Goal: Contribute content: Contribute content

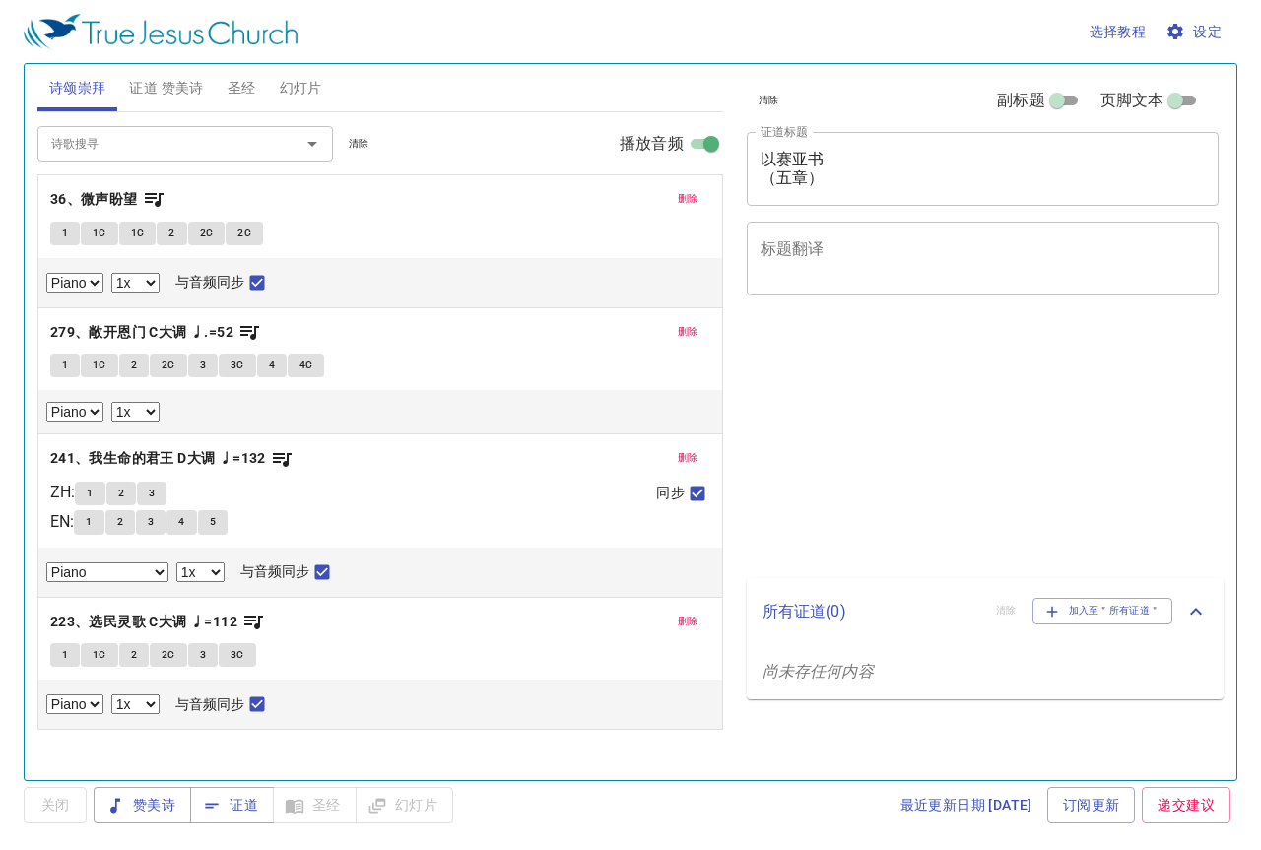
select select "1"
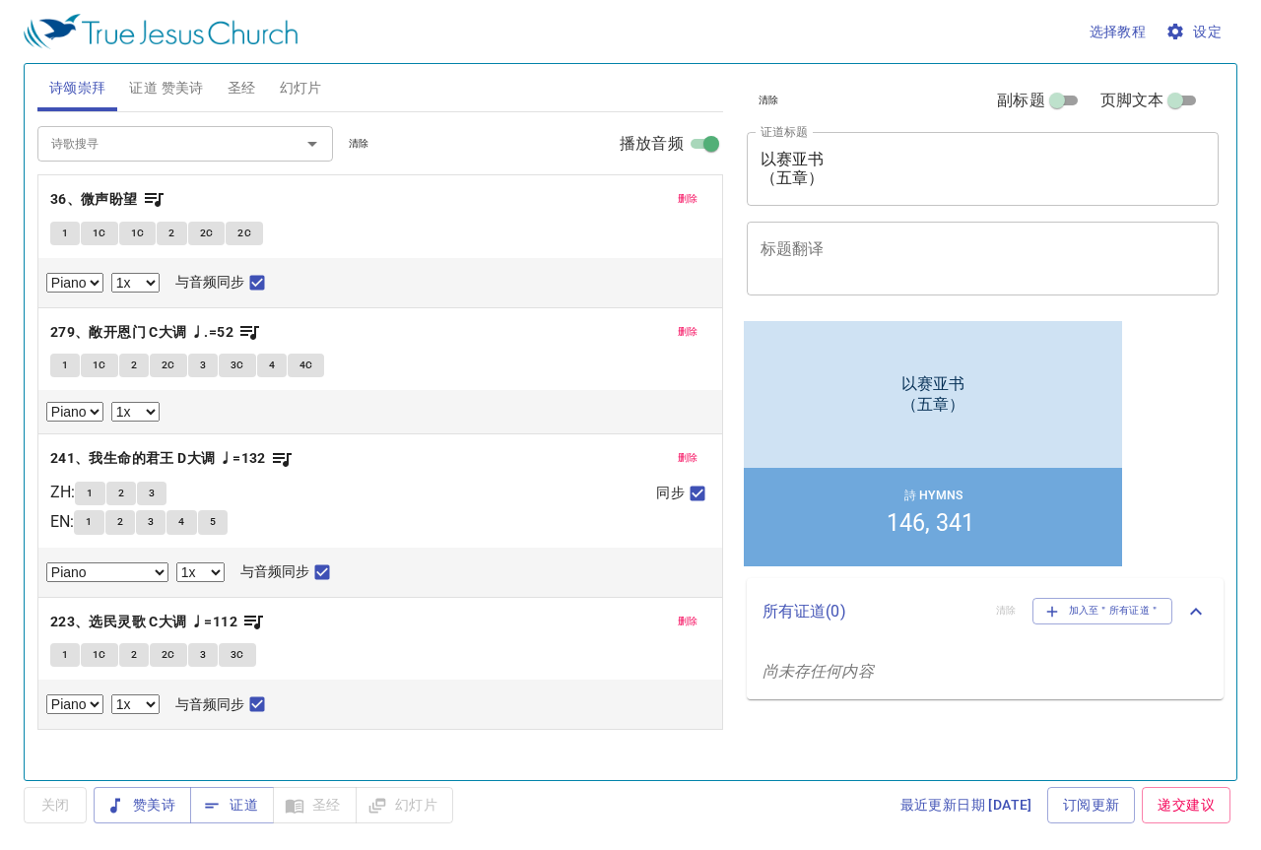
click at [685, 191] on span "删除" at bounding box center [688, 199] width 21 height 18
click at [690, 323] on span "删除" at bounding box center [688, 332] width 21 height 18
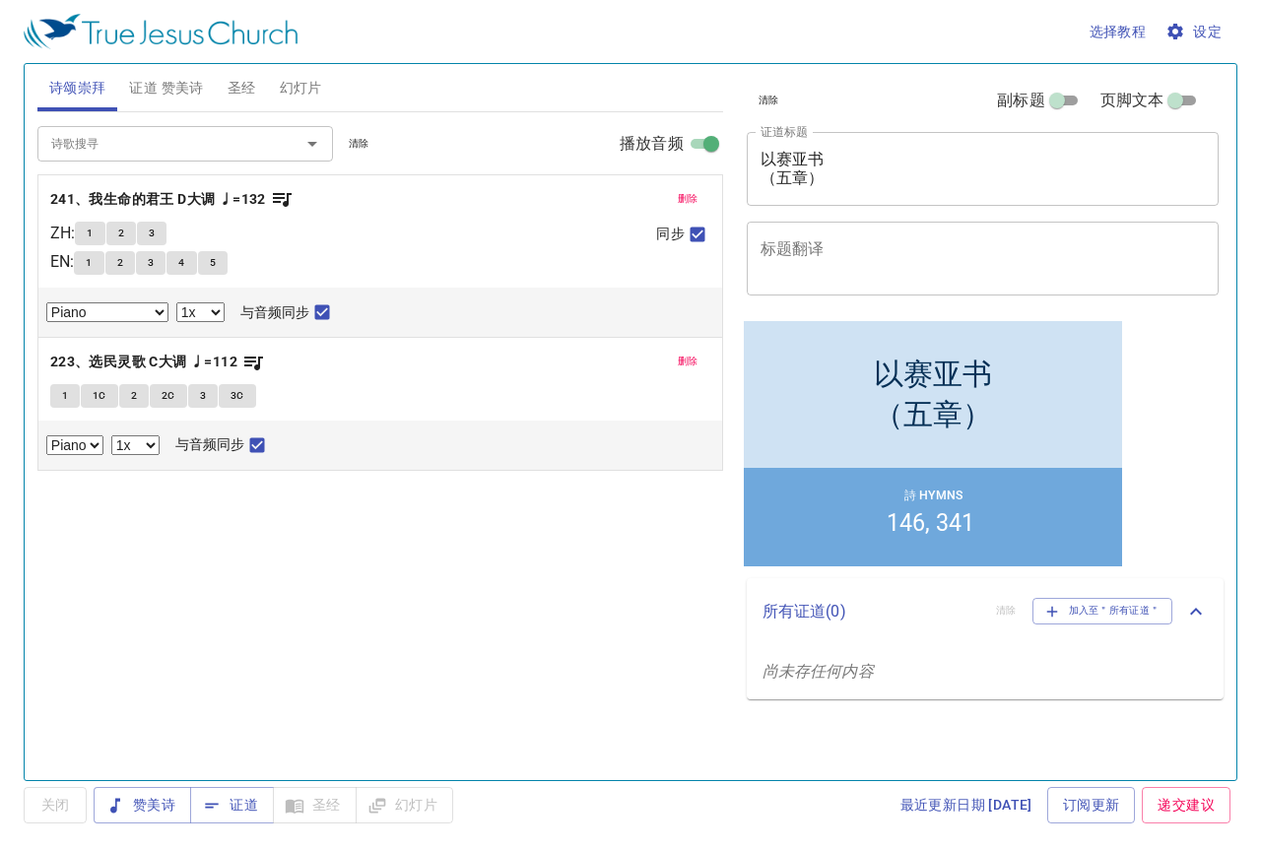
click at [690, 197] on span "删除" at bounding box center [688, 199] width 21 height 18
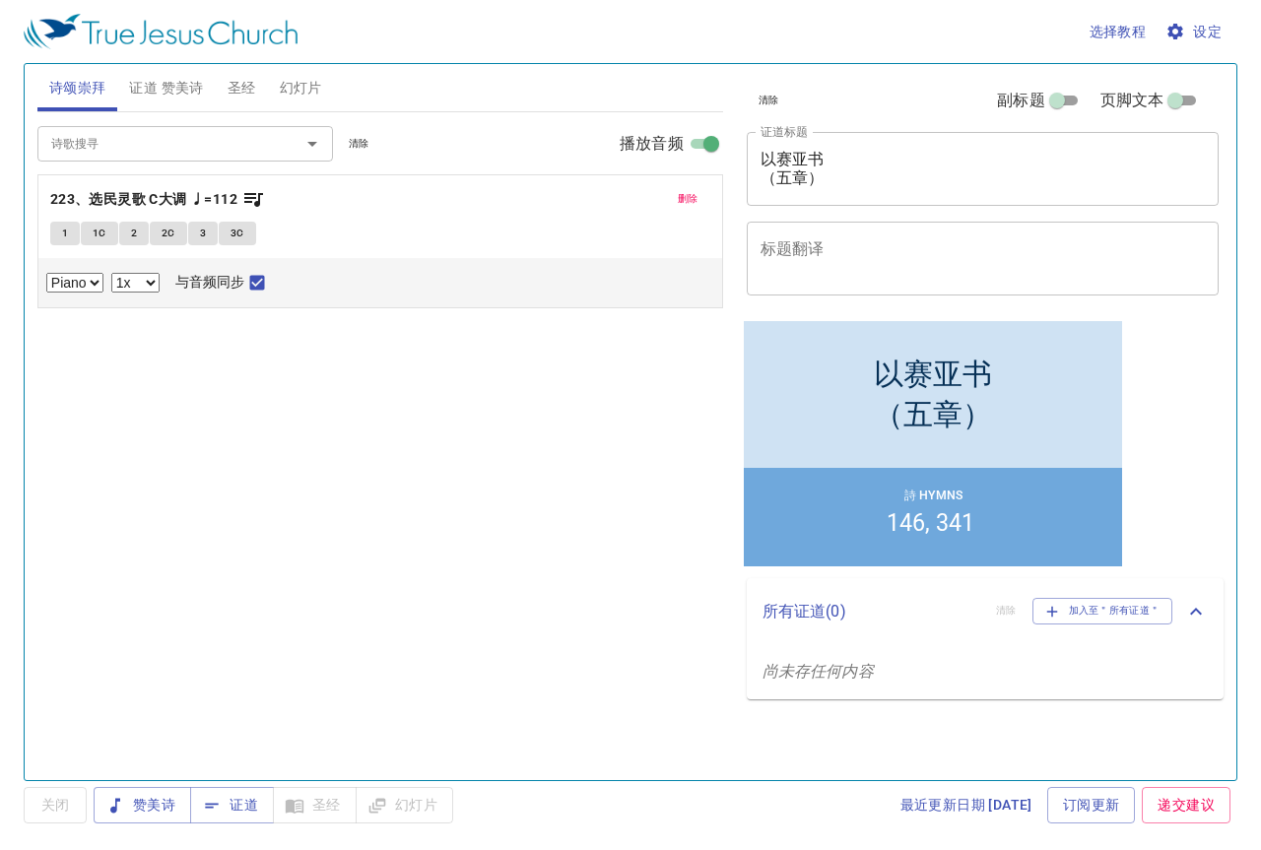
click at [690, 197] on span "删除" at bounding box center [688, 199] width 21 height 18
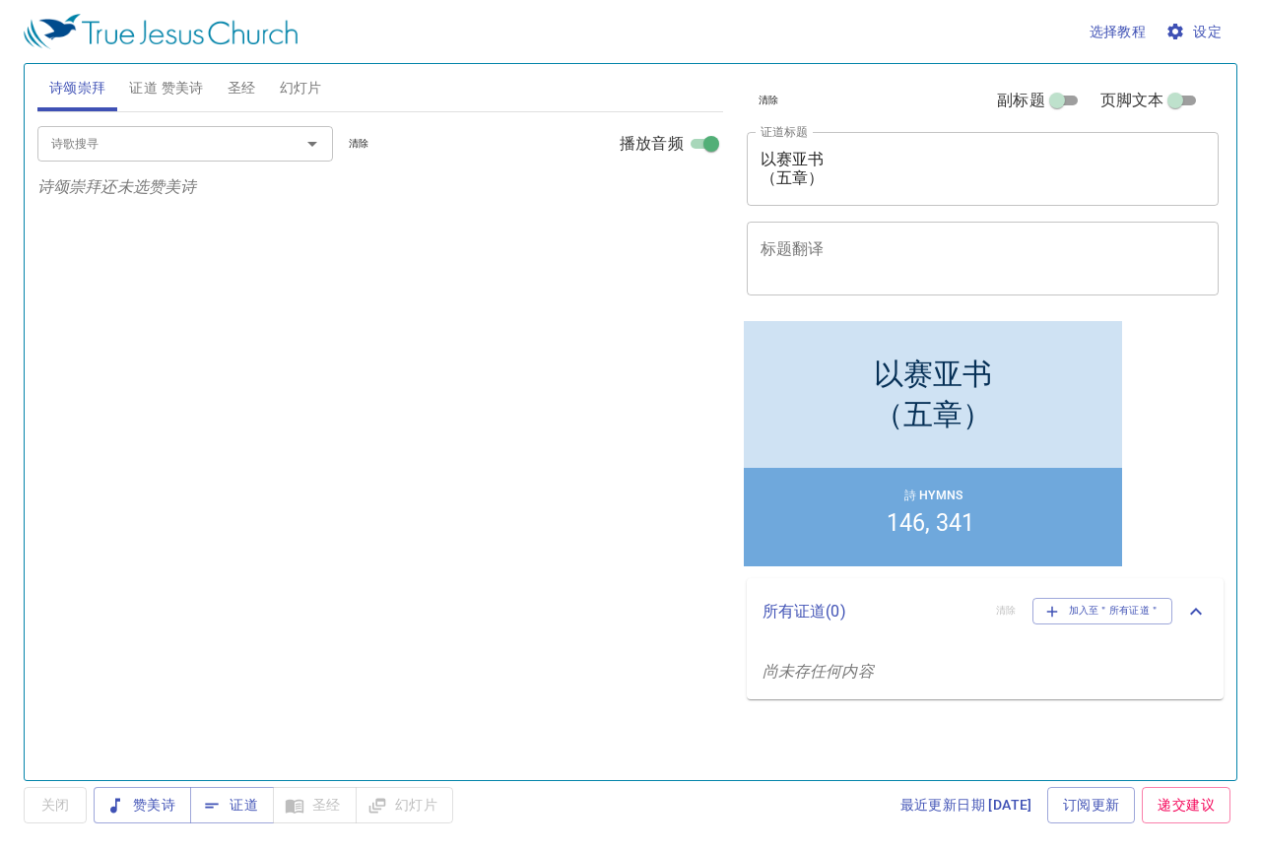
click at [649, 134] on div "诗颂崇拜 证道 赞美诗 圣经 幻灯片 诗歌搜寻 诗歌搜寻 清除 播放音频 诗颂崇拜还未选赞美诗 诗歌搜寻 诗歌搜寻 清除 播放音频 删除 146、时刻靠主 降…" at bounding box center [631, 414] width 1202 height 716
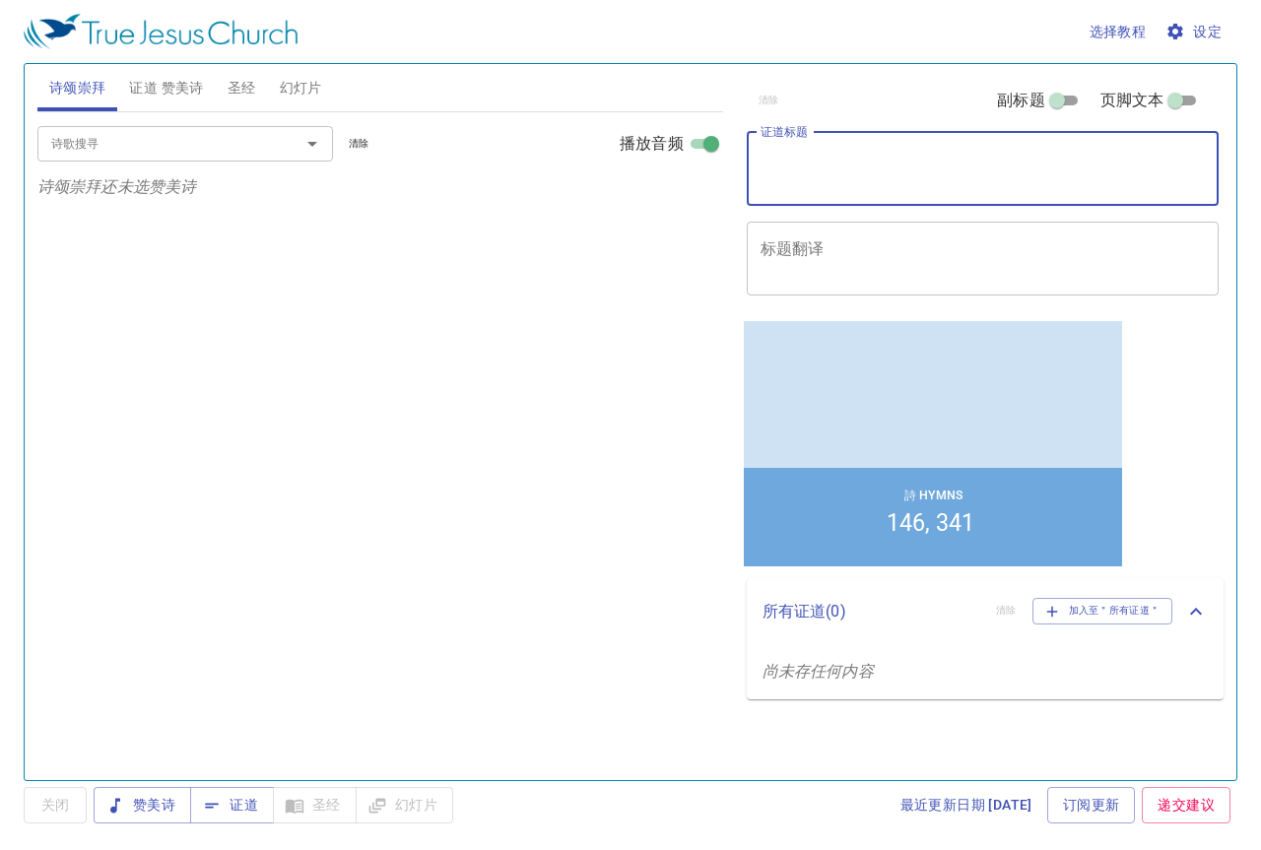
click at [179, 93] on span "证道 赞美诗" at bounding box center [166, 88] width 74 height 25
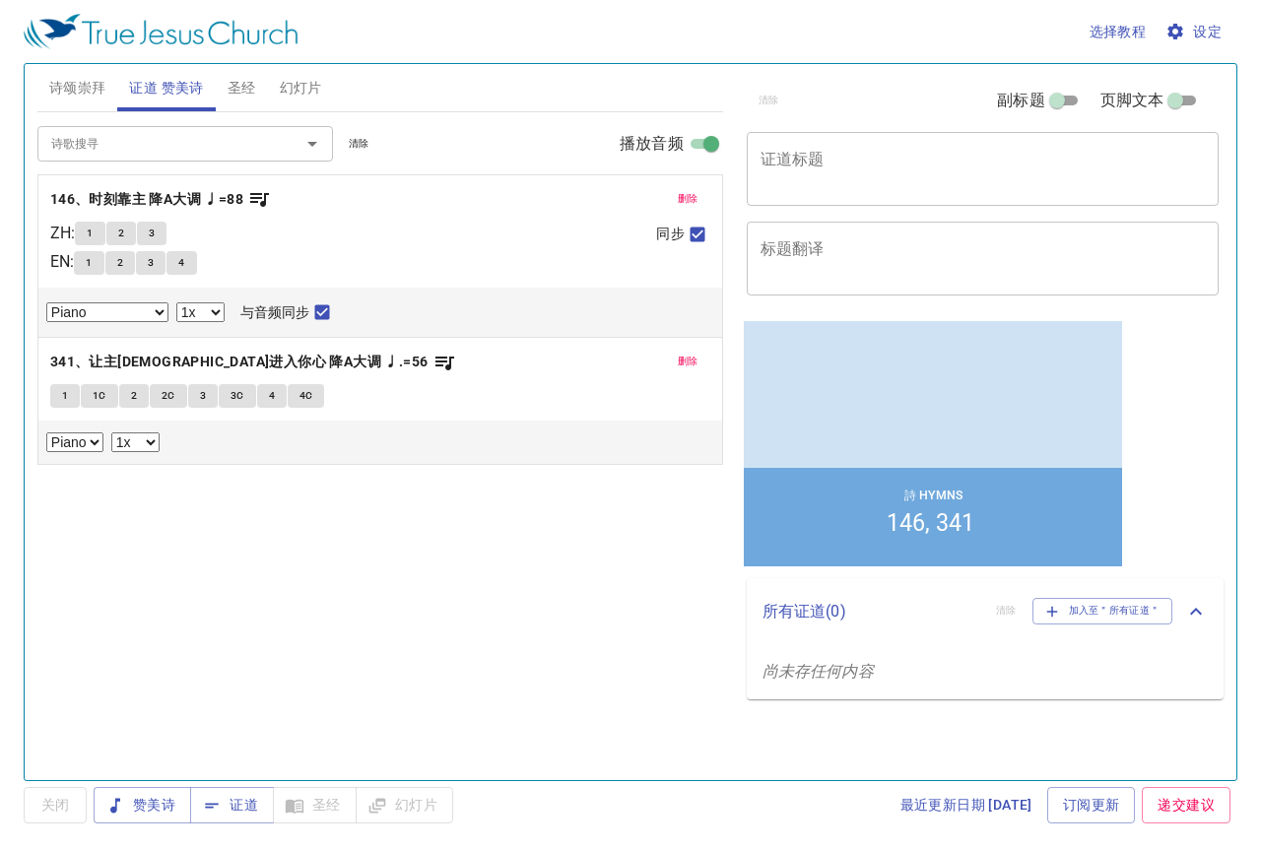
click at [692, 198] on span "删除" at bounding box center [688, 199] width 21 height 18
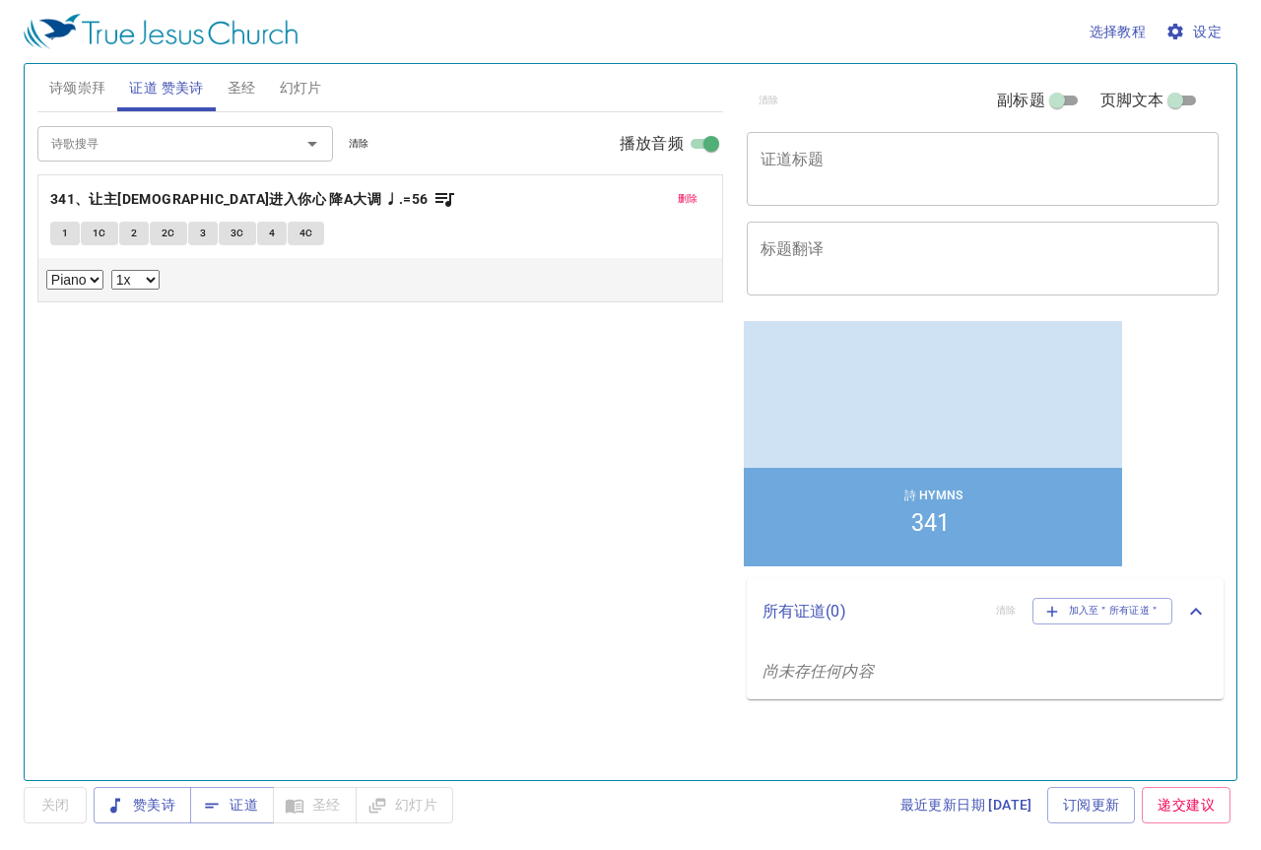
click at [692, 198] on span "删除" at bounding box center [688, 199] width 21 height 18
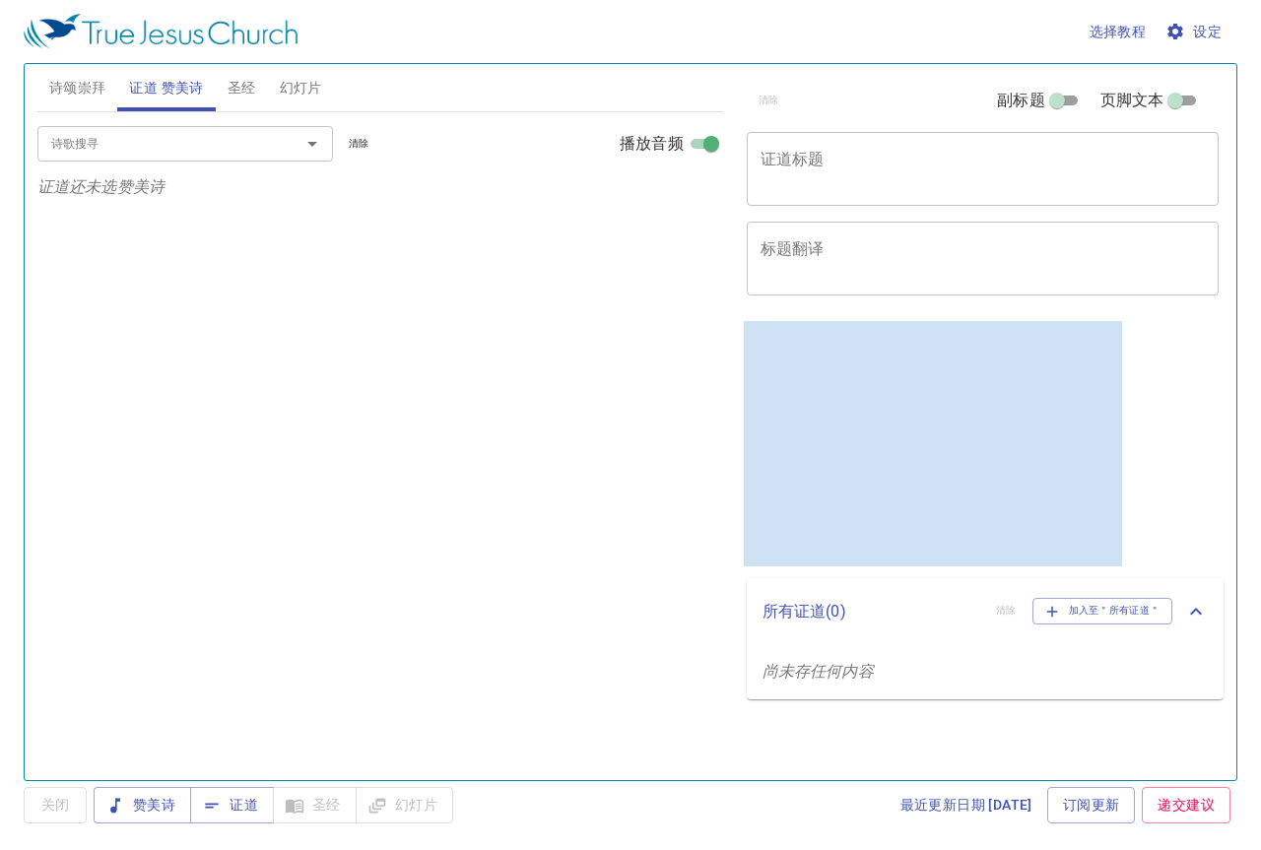
click at [206, 153] on input "诗歌搜寻" at bounding box center [156, 143] width 226 height 23
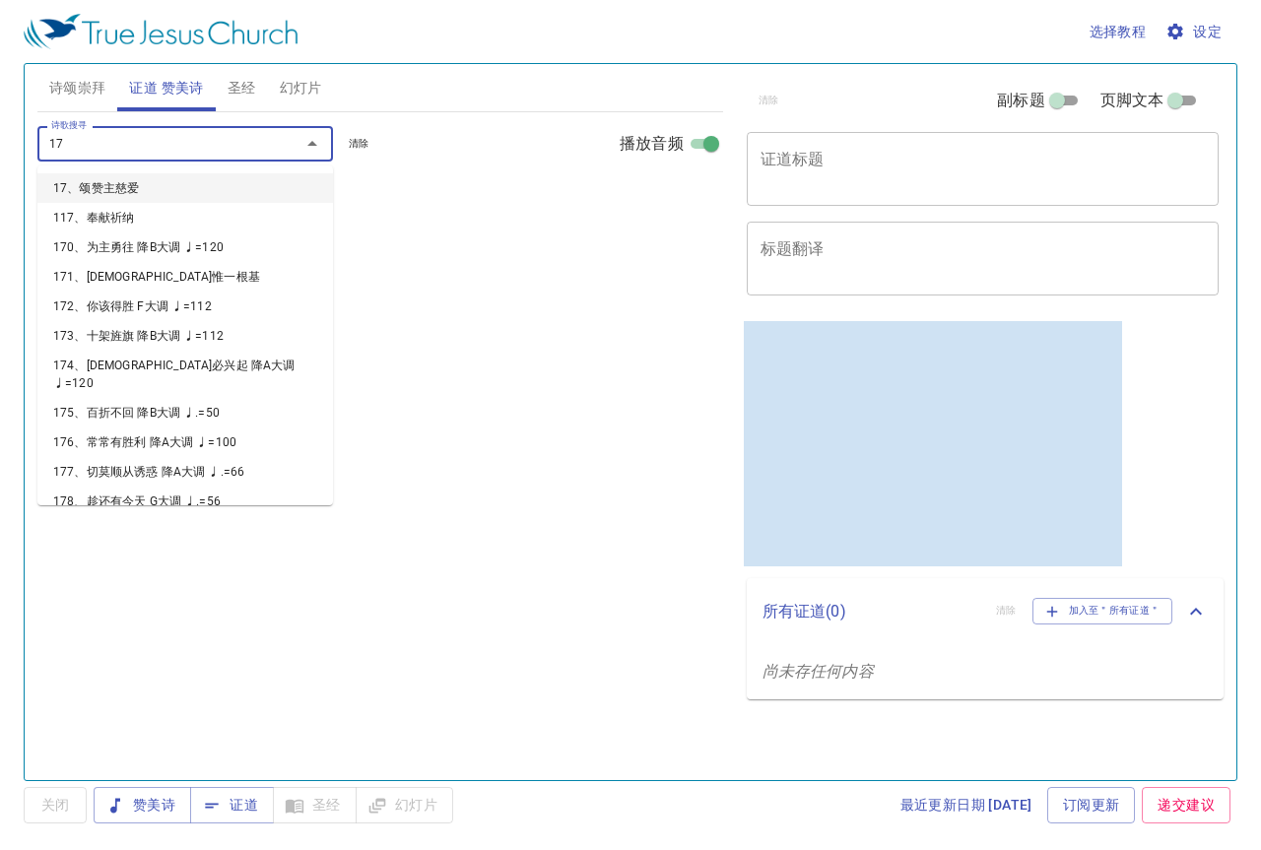
type input "171"
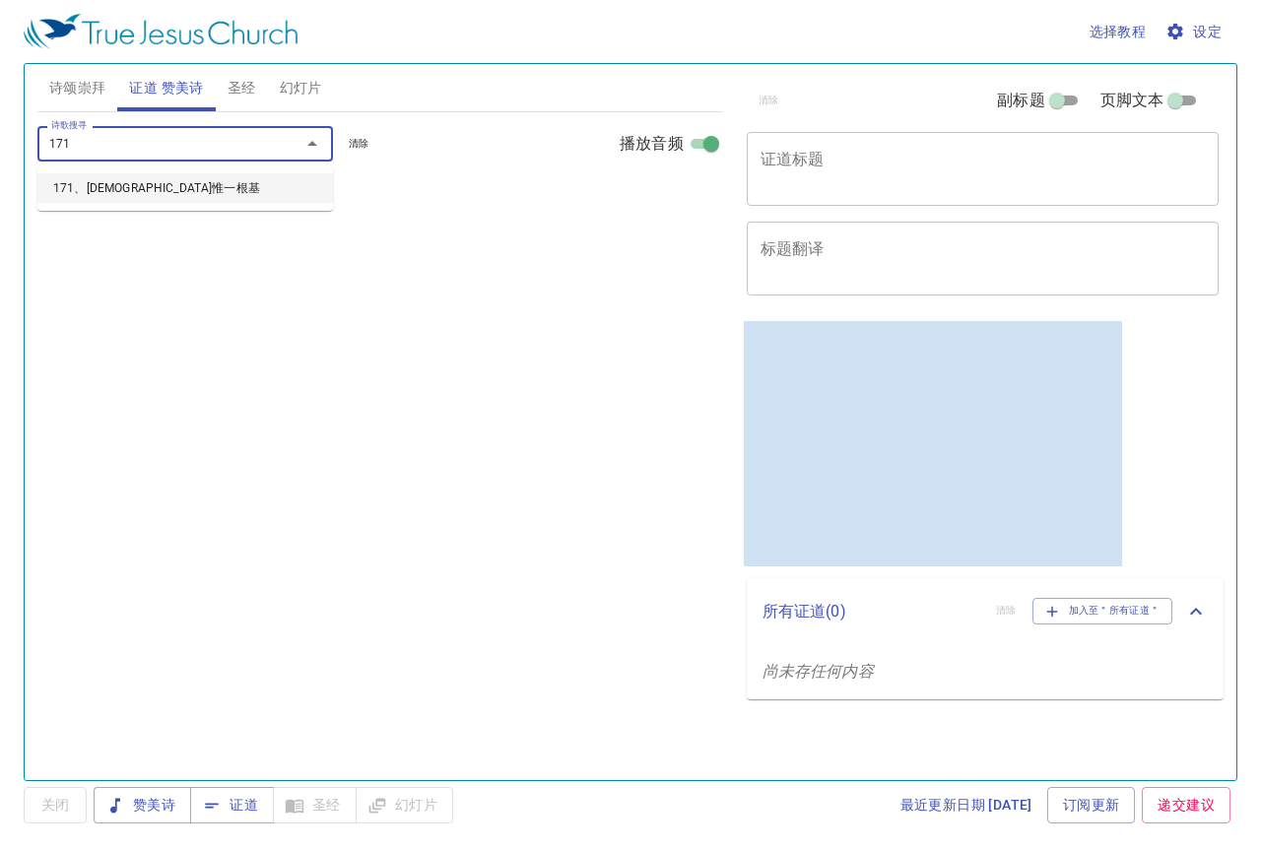
select select "1"
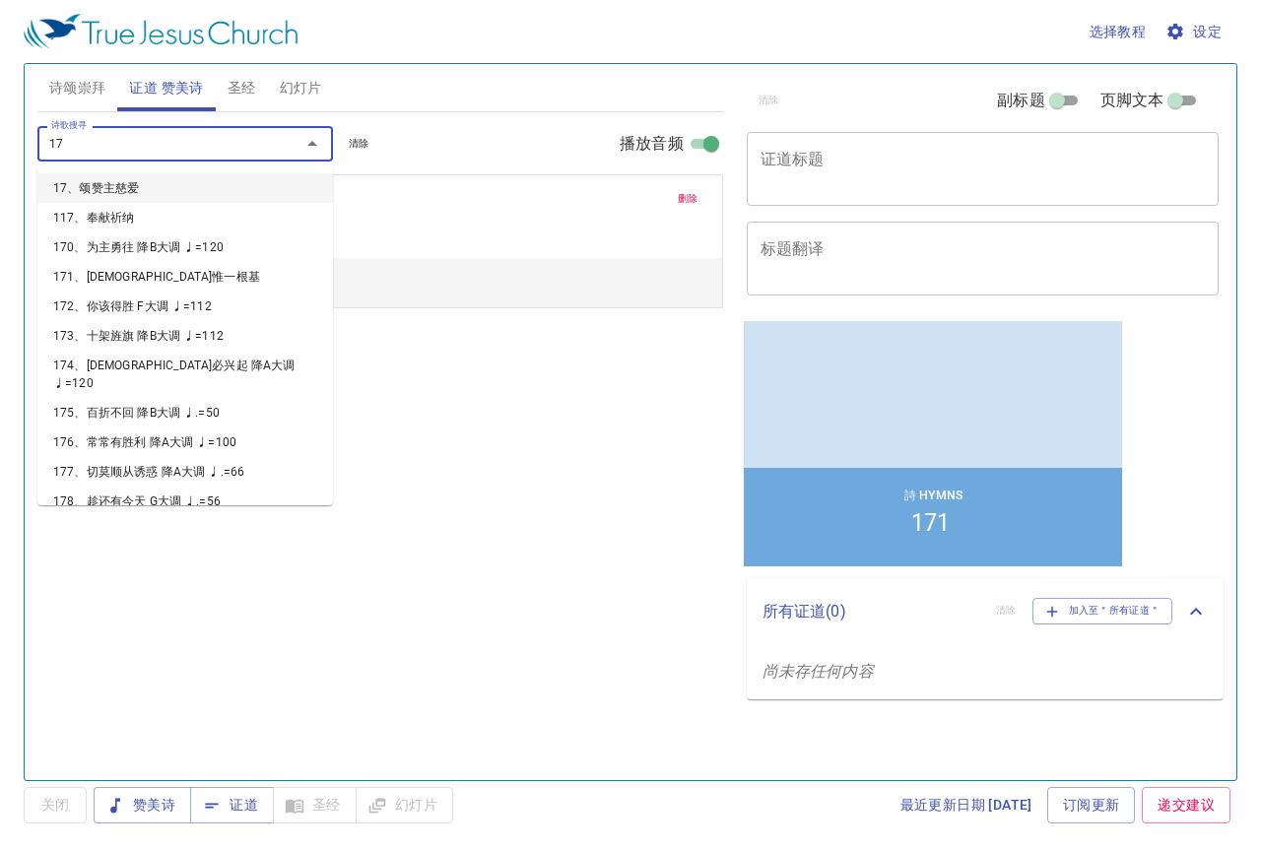
type input "172"
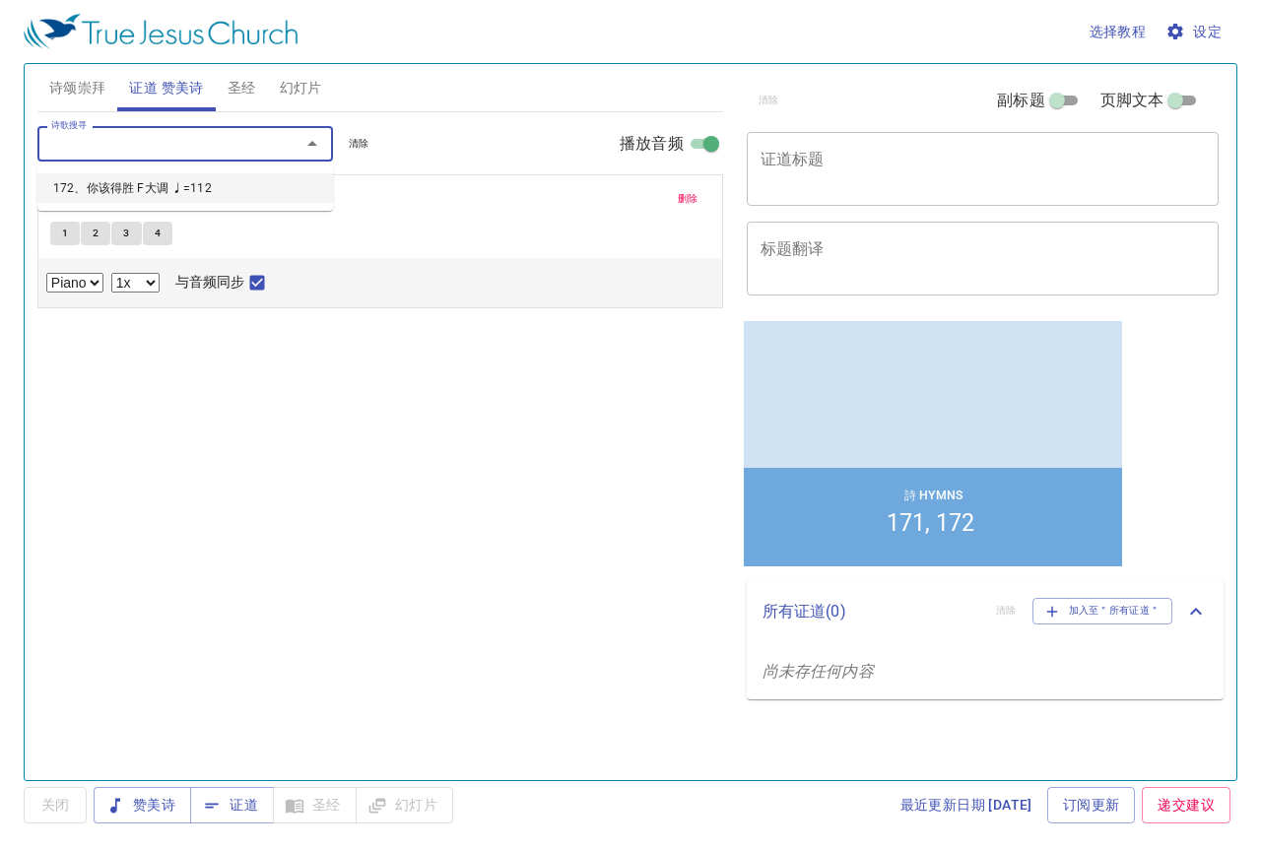
select select "1"
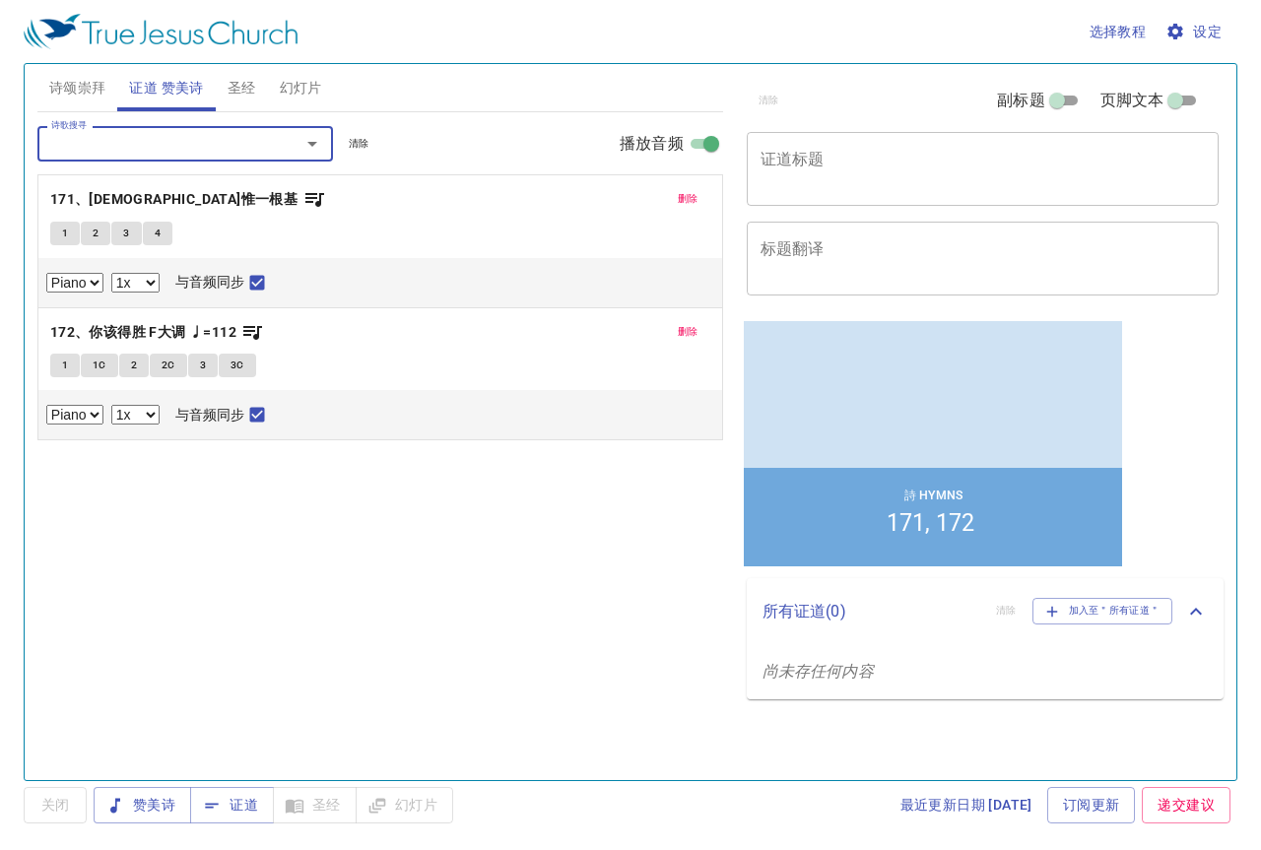
click at [92, 87] on span "诗颂崇拜" at bounding box center [77, 88] width 57 height 25
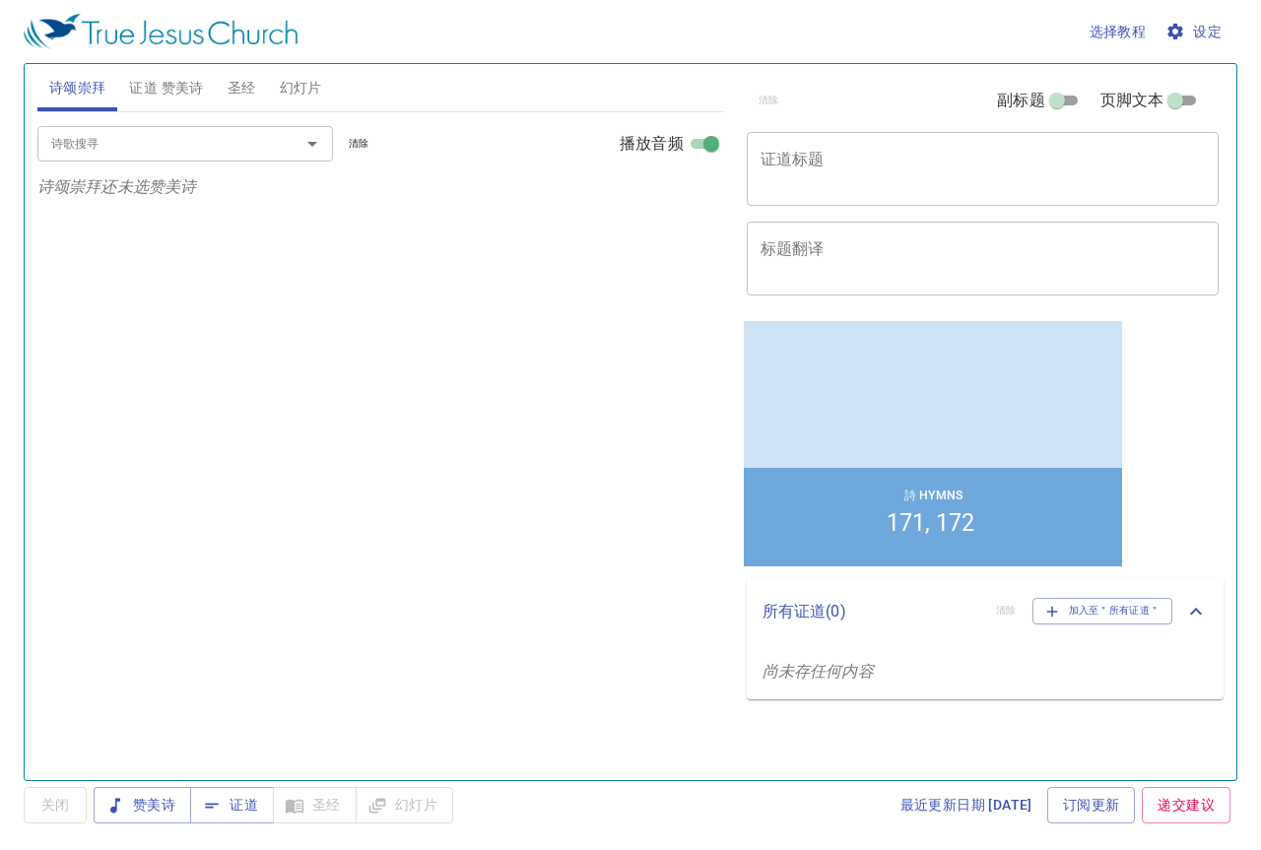
click at [102, 151] on input "诗歌搜寻" at bounding box center [156, 143] width 226 height 23
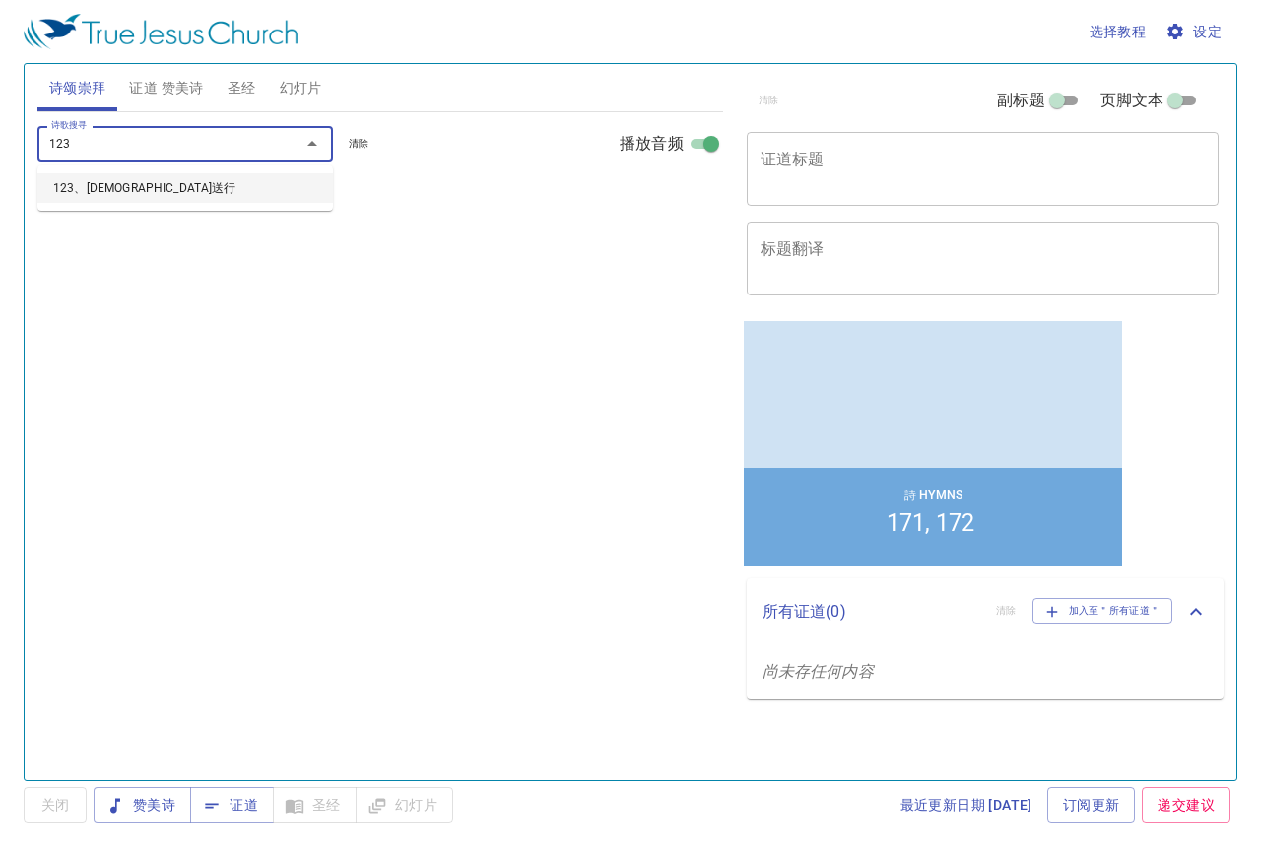
type input "123、[DEMOGRAPHIC_DATA]送行"
select select "1"
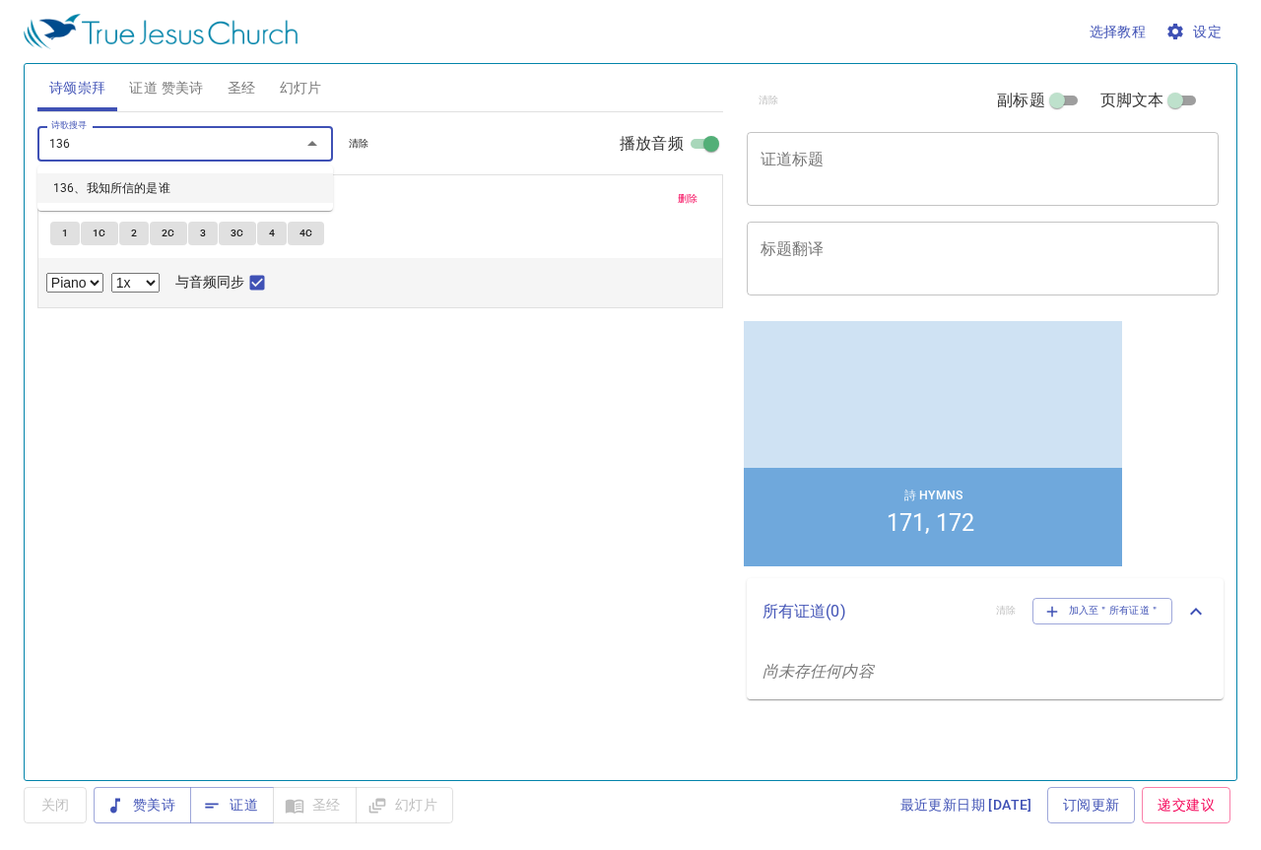
type input "136、我知所信的是谁"
select select "1"
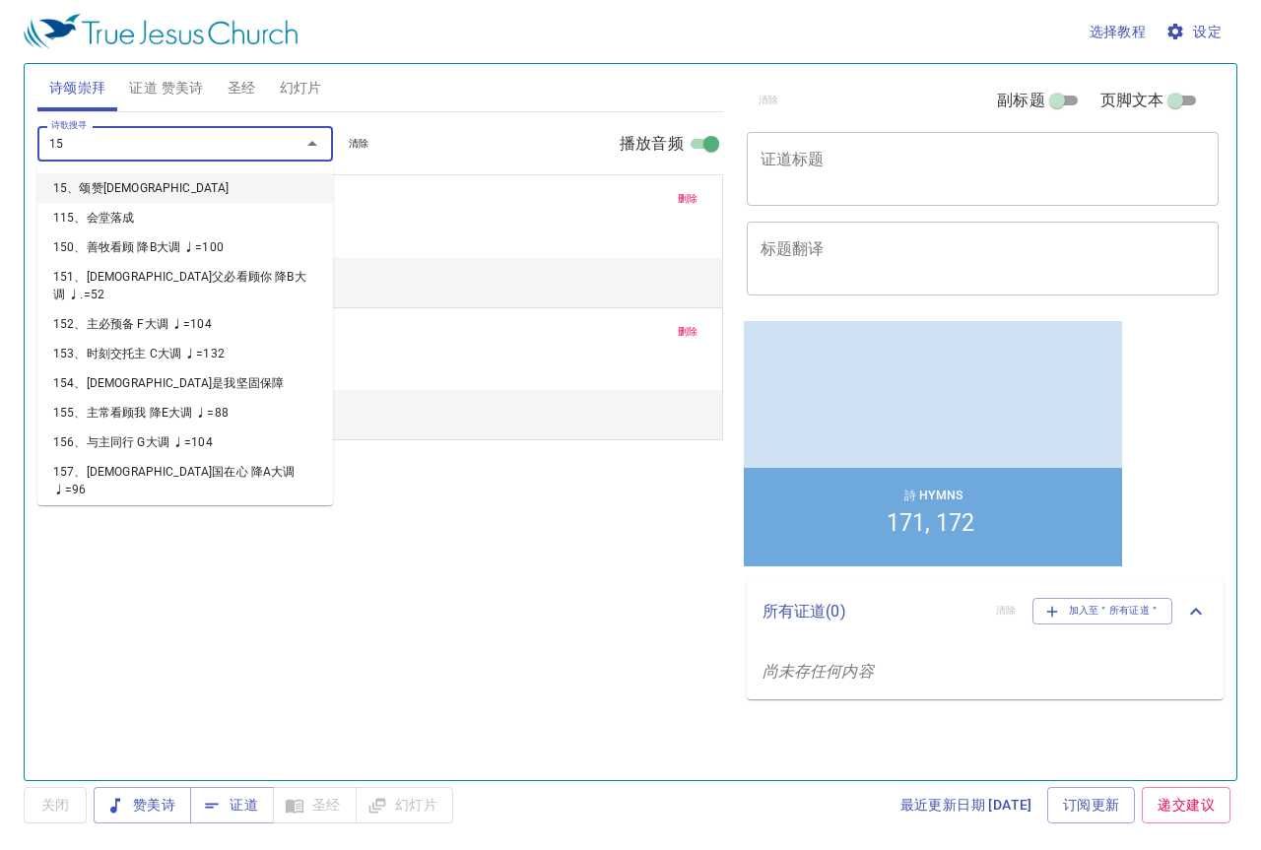
type input "153"
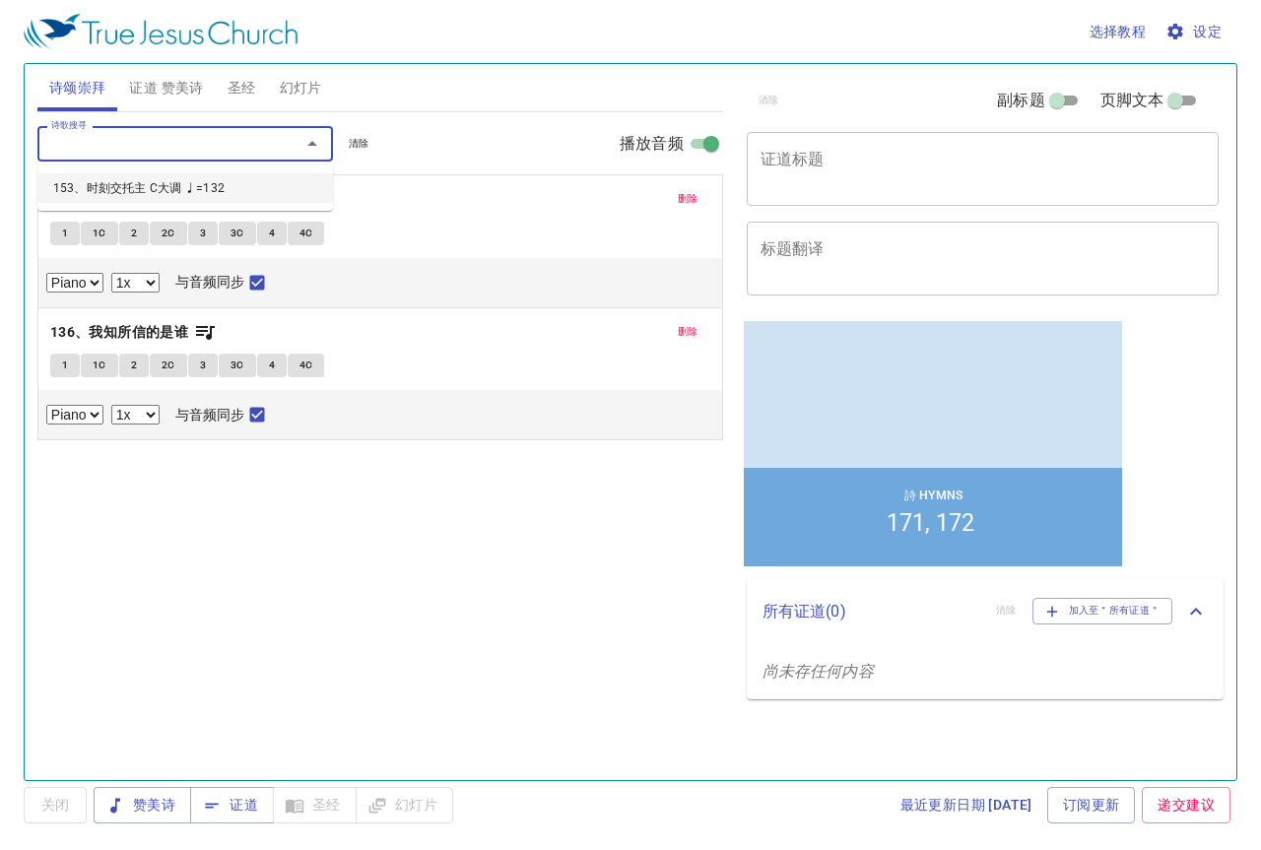
select select "1"
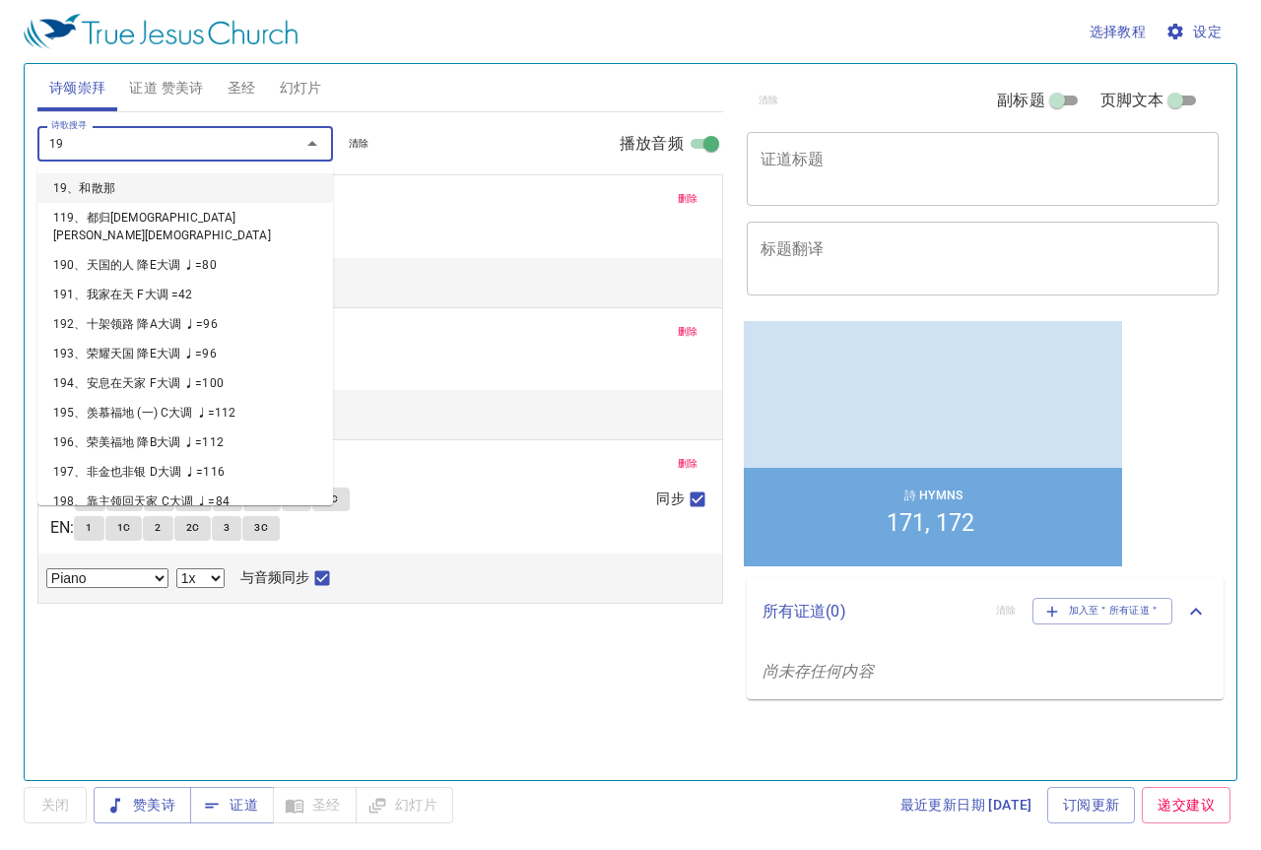
type input "196"
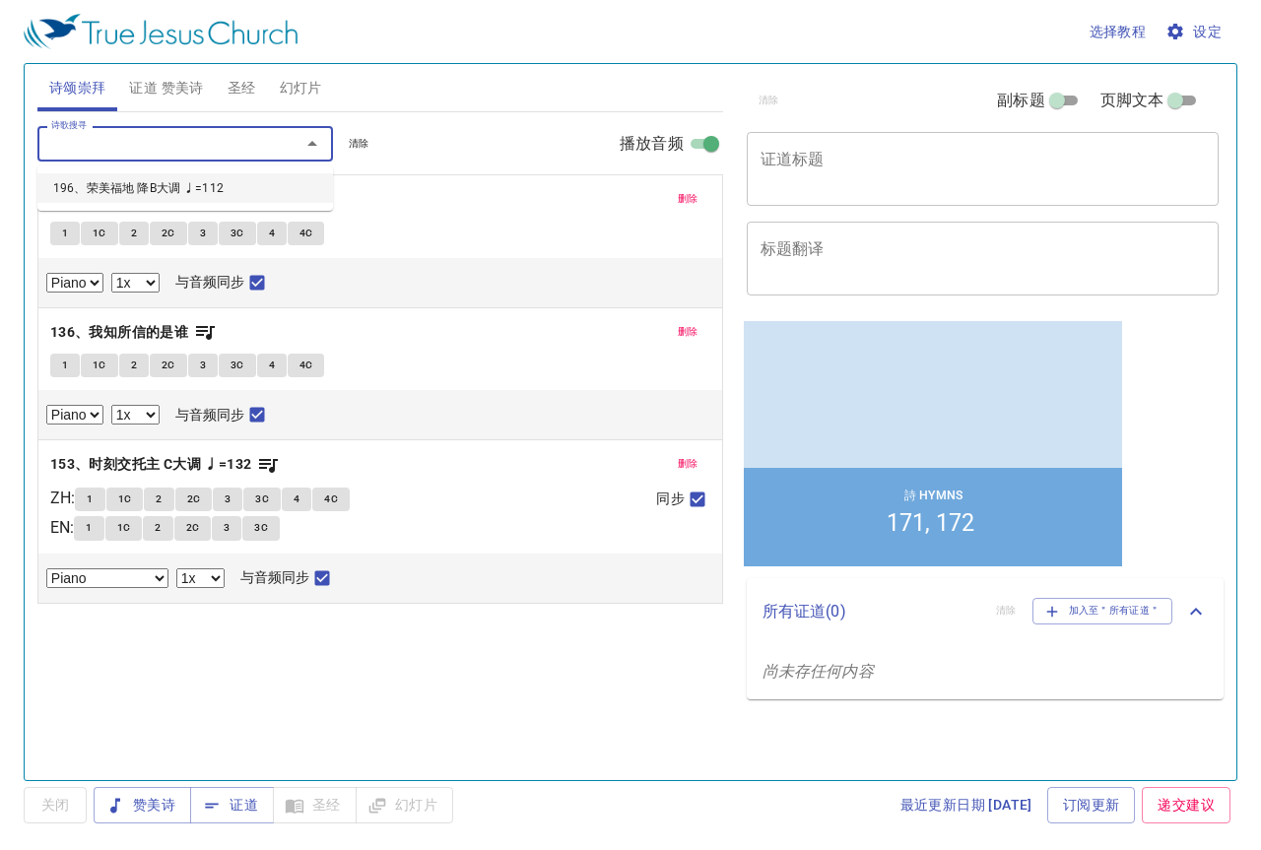
select select "1"
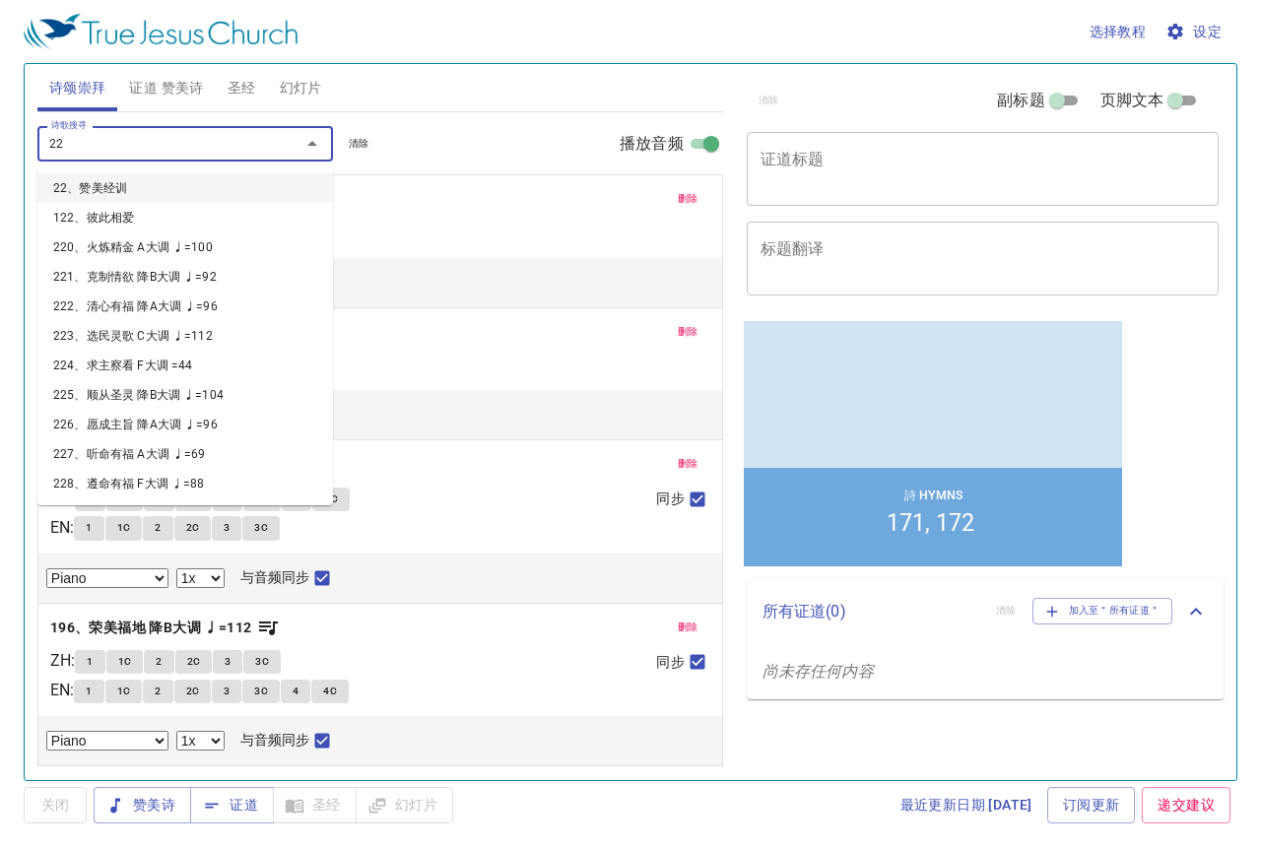
type input "228"
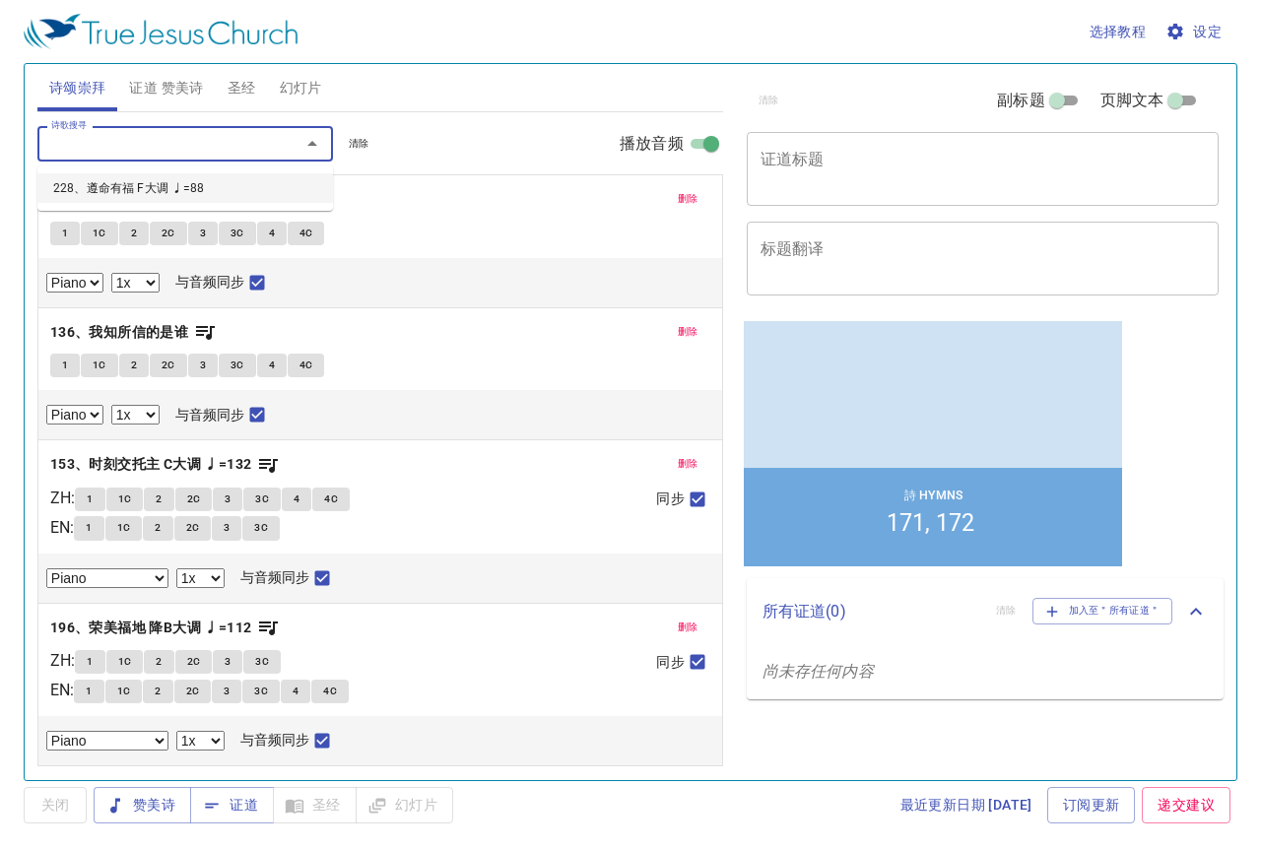
select select "1"
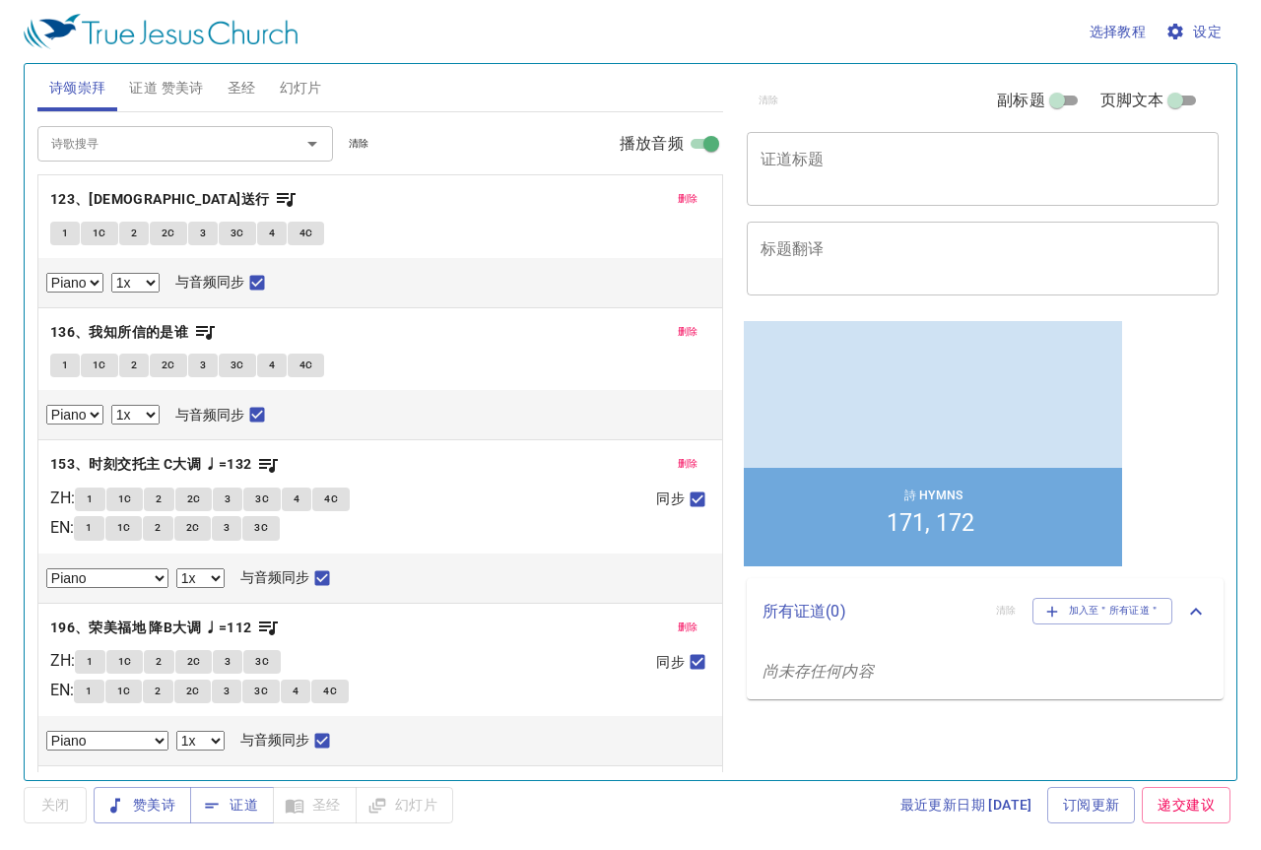
click at [756, 163] on div "x 证道标题" at bounding box center [983, 169] width 473 height 74
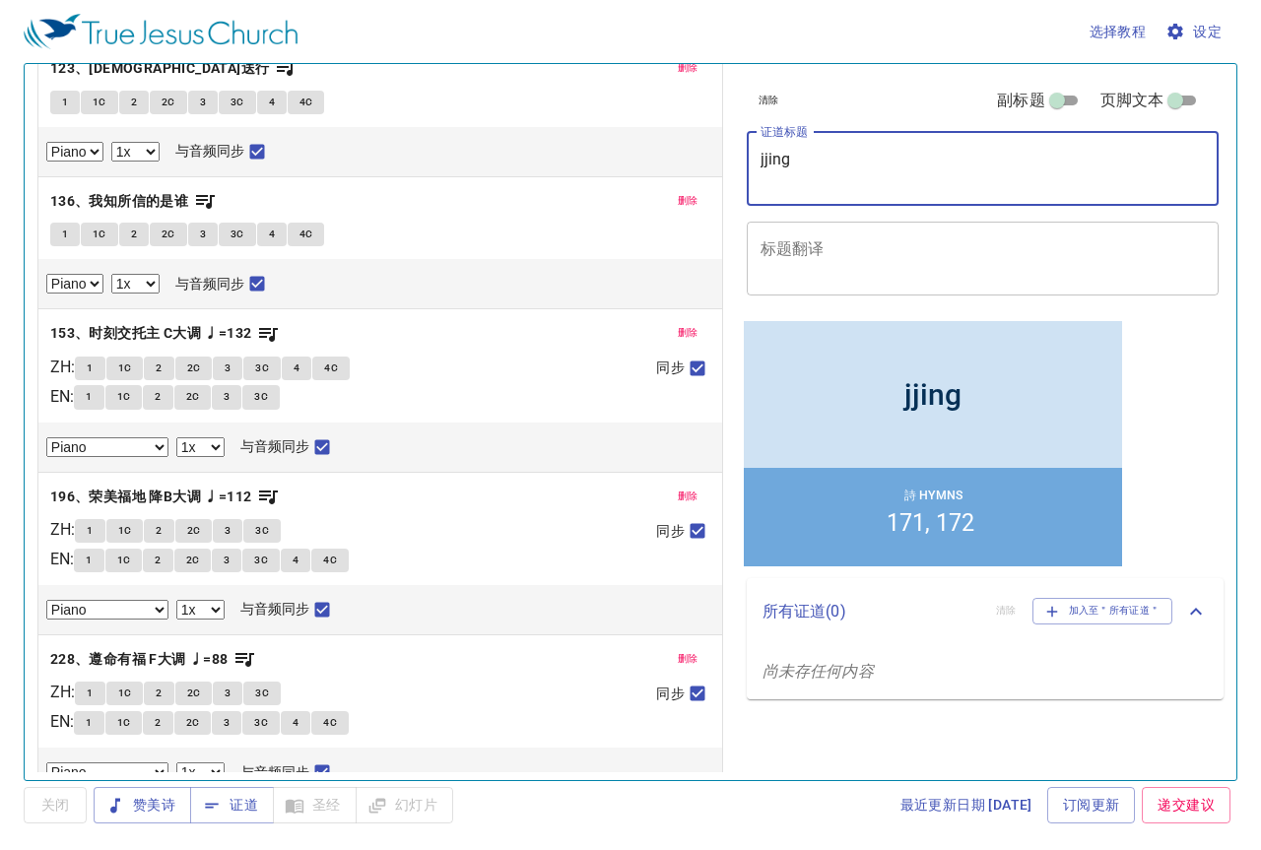
scroll to position [158, 0]
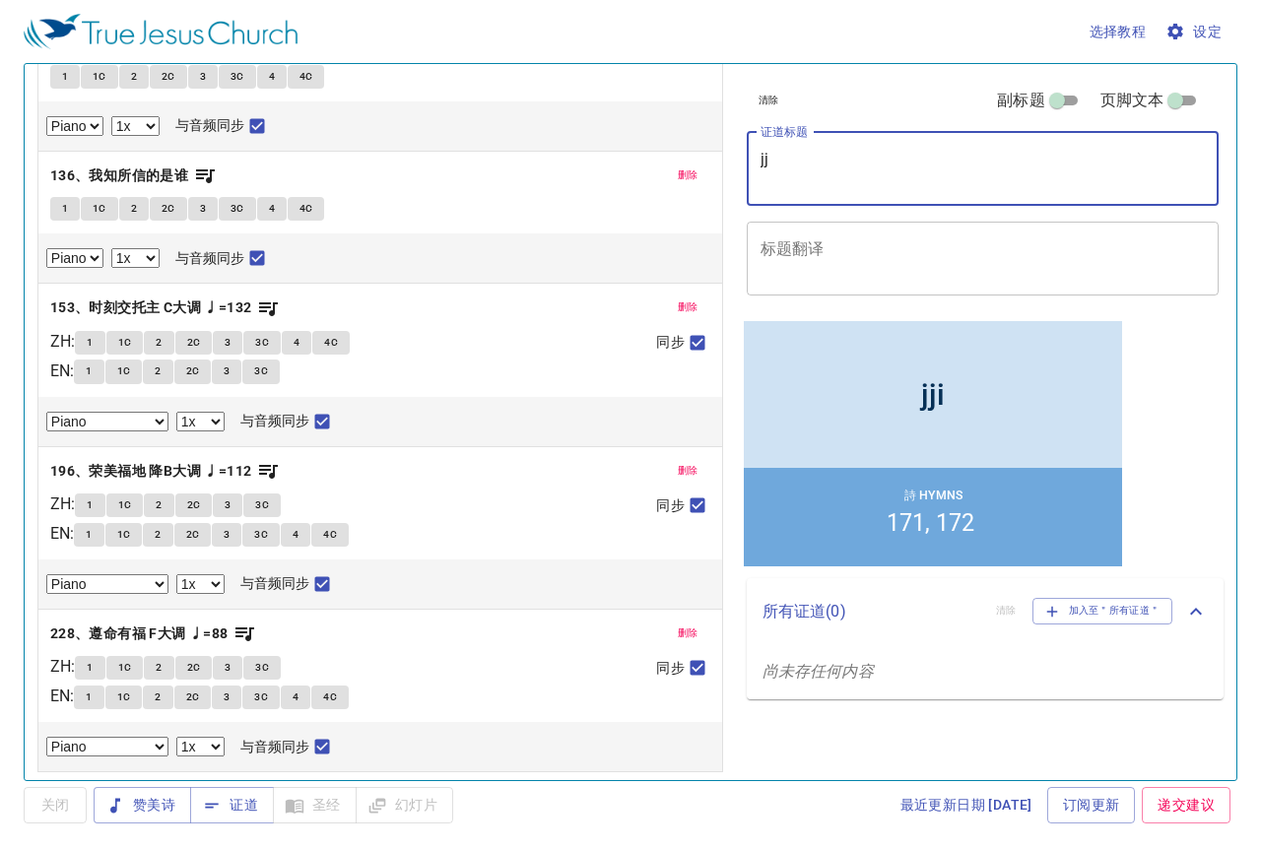
type textarea "j"
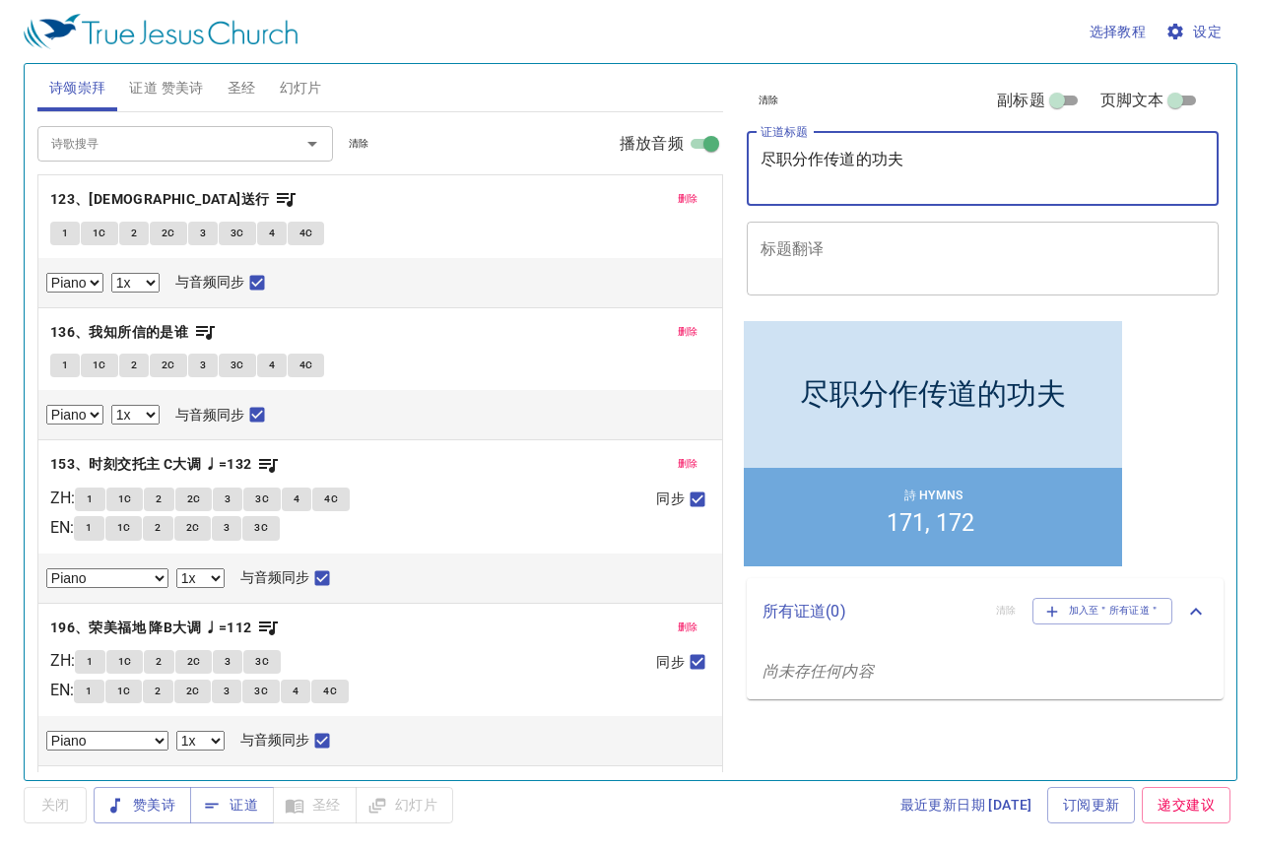
type textarea "尽职分作传道的功夫"
click at [62, 235] on span "1" at bounding box center [65, 234] width 6 height 18
checkbox input "false"
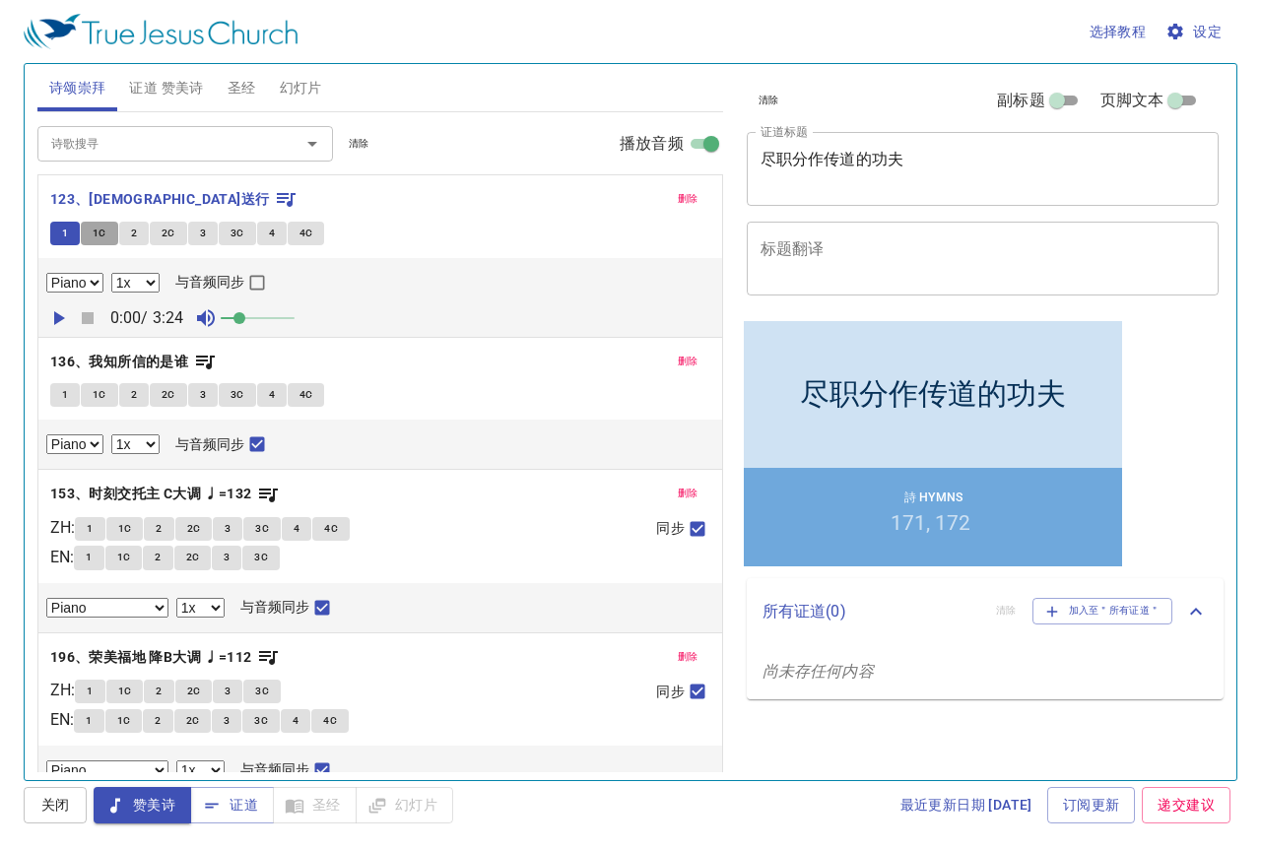
click at [102, 233] on span "1C" at bounding box center [100, 234] width 14 height 18
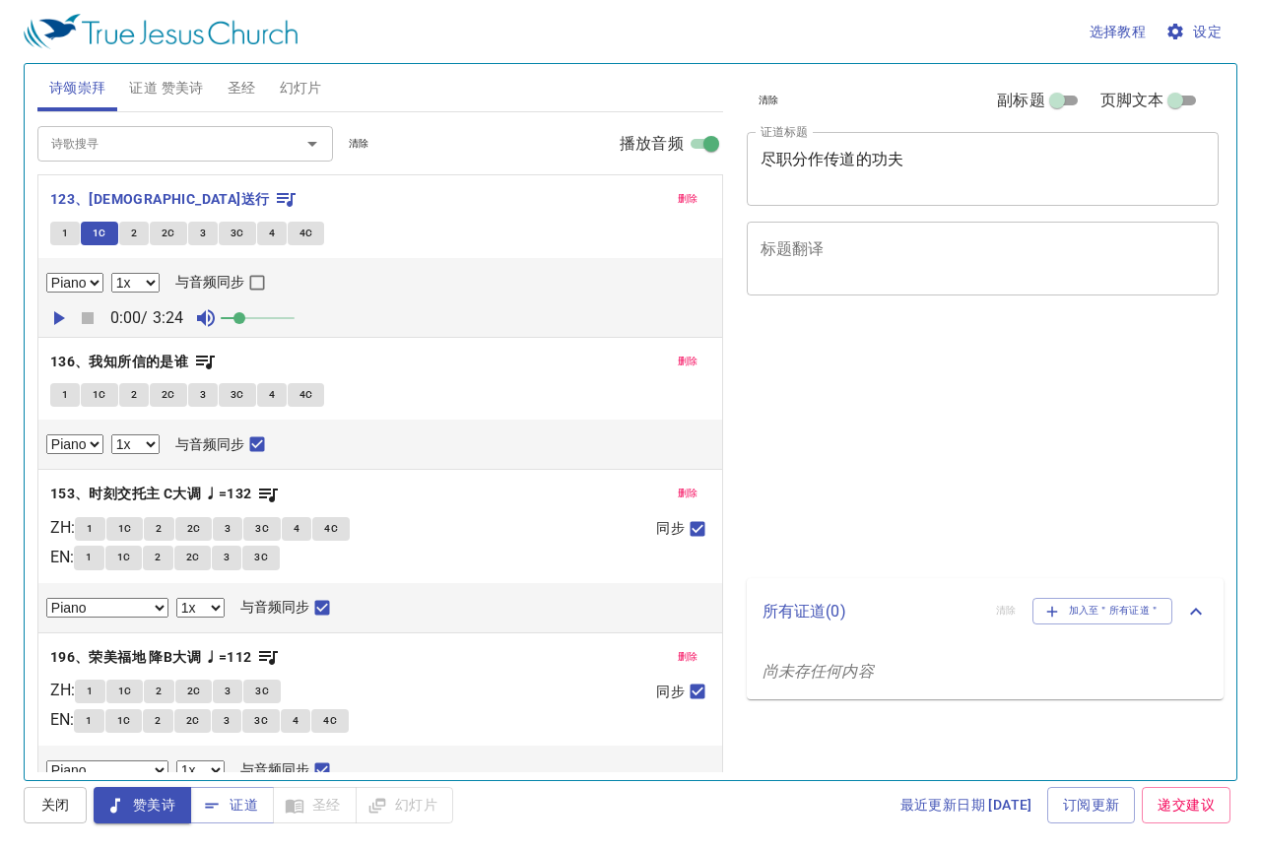
select select "1"
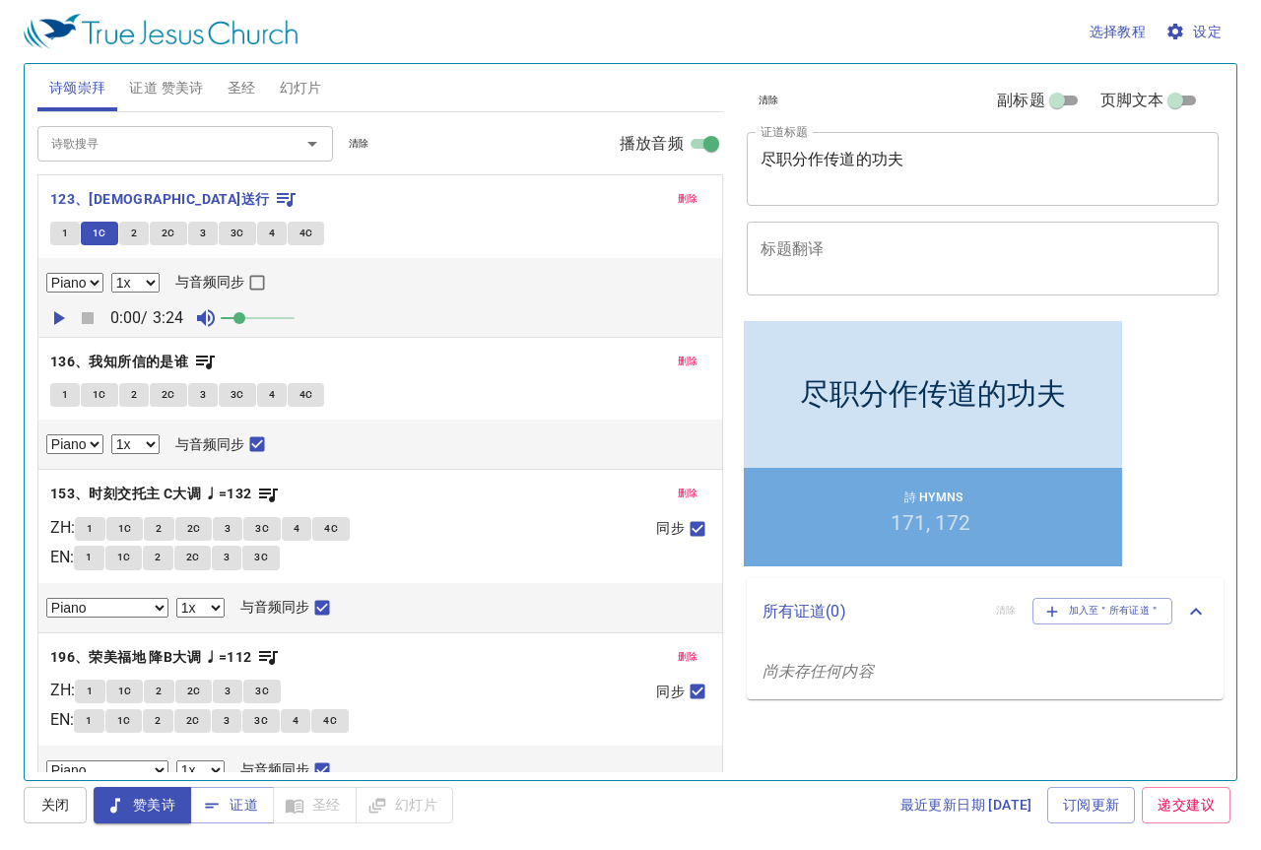
click at [135, 235] on span "2" at bounding box center [134, 234] width 6 height 18
click at [172, 235] on span "2C" at bounding box center [169, 234] width 14 height 18
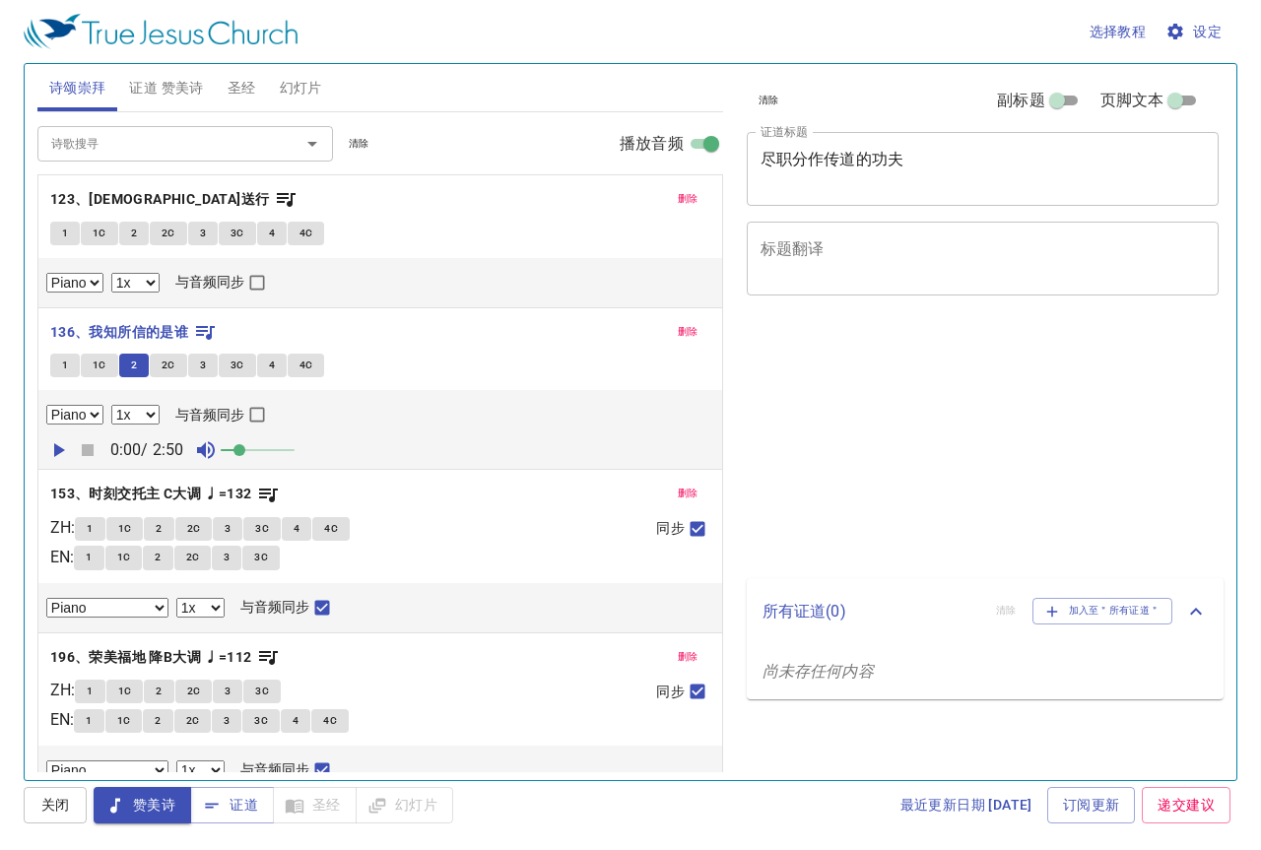
select select "1"
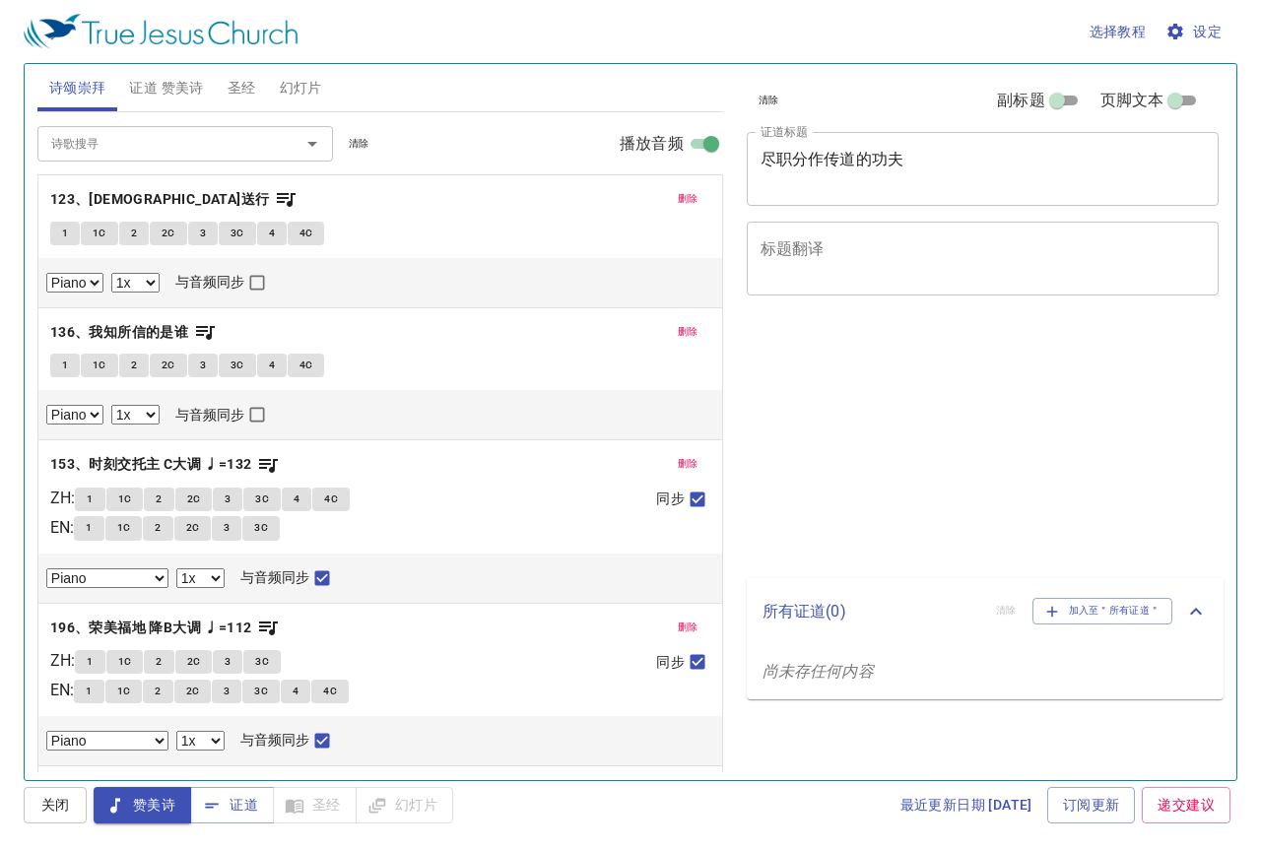
select select "1"
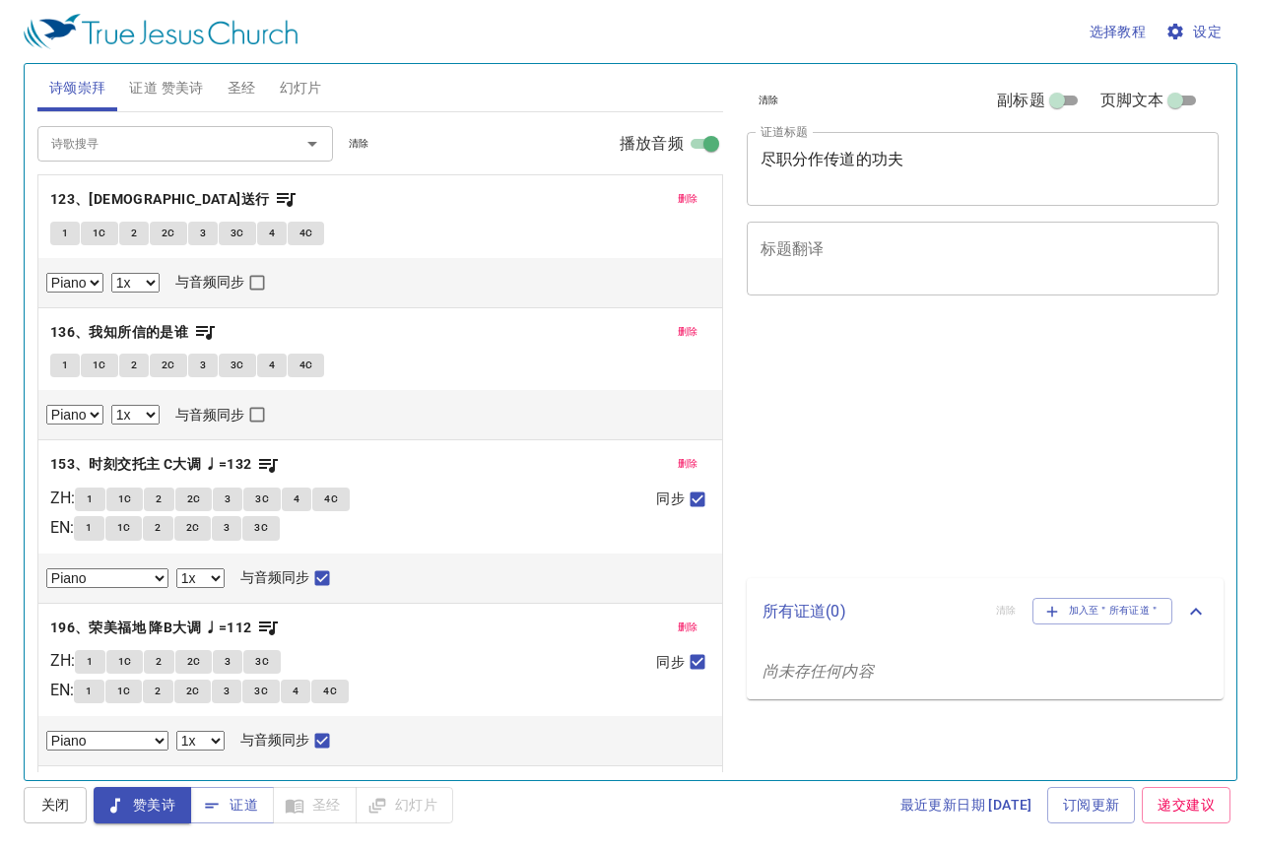
select select "1"
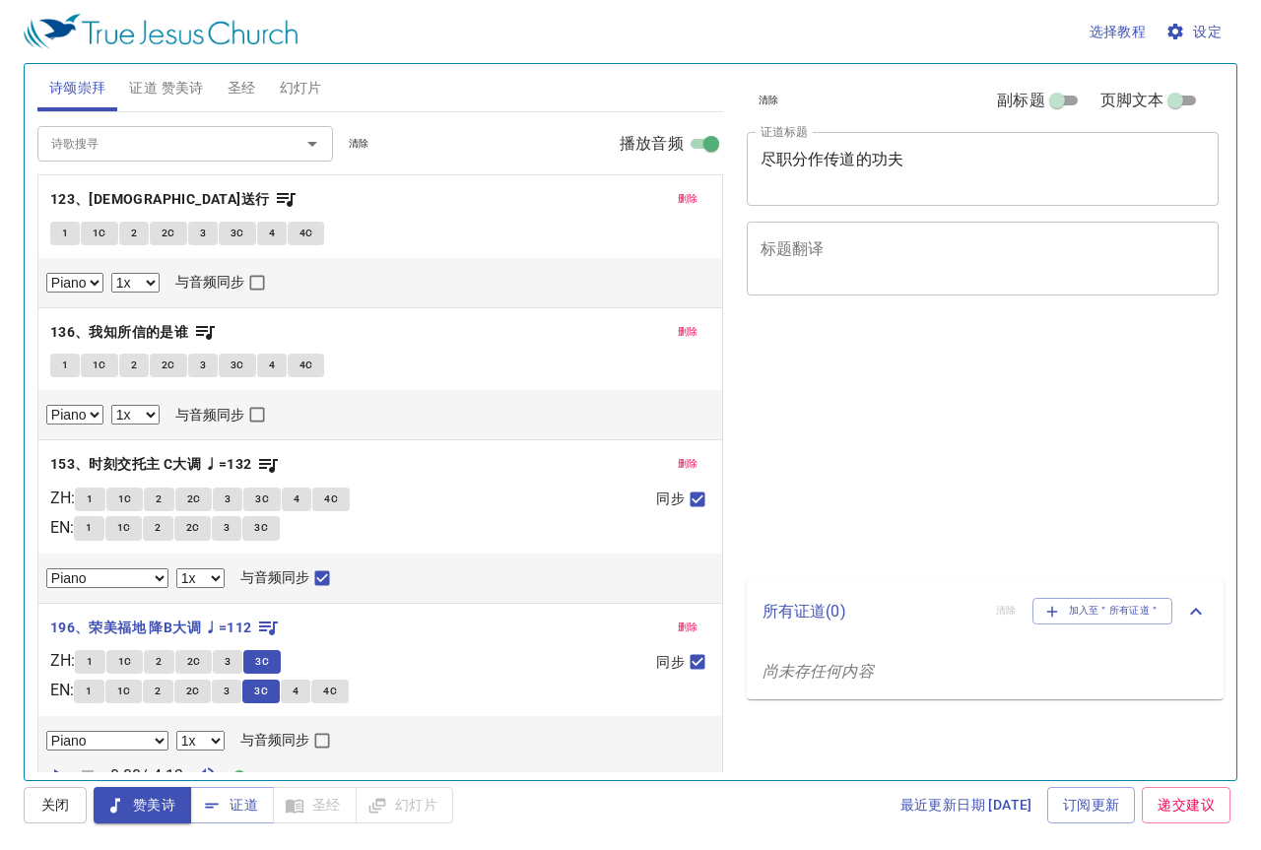
select select "1"
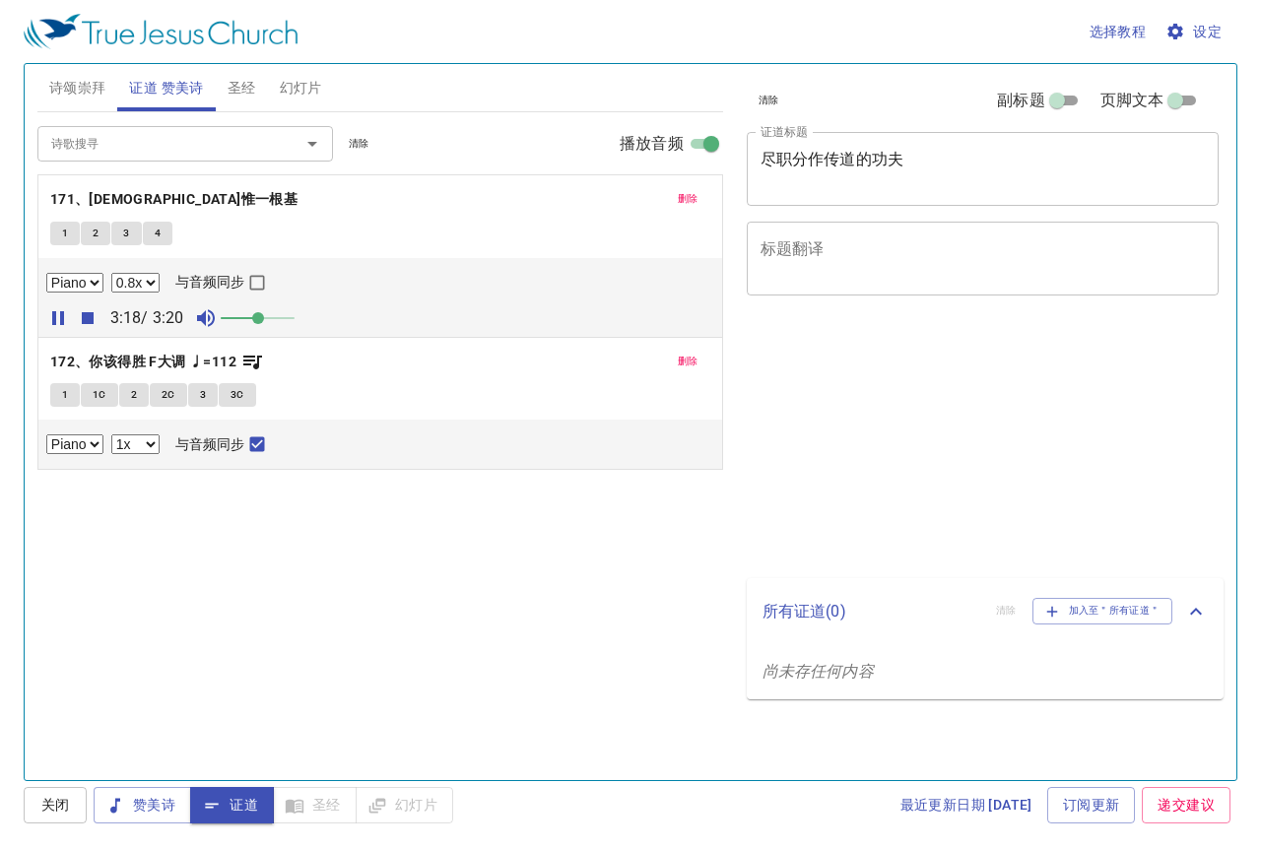
select select "0.8"
select select "1"
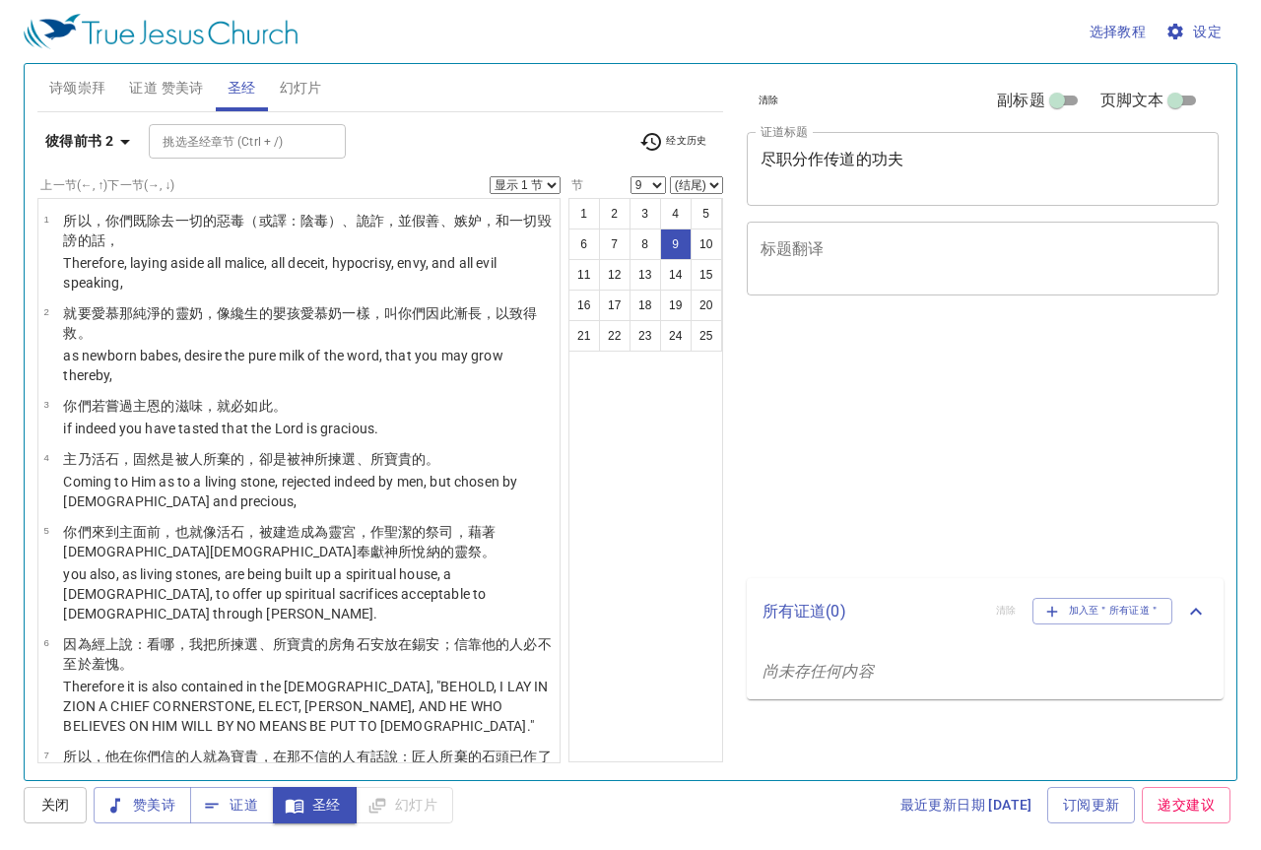
select select "9"
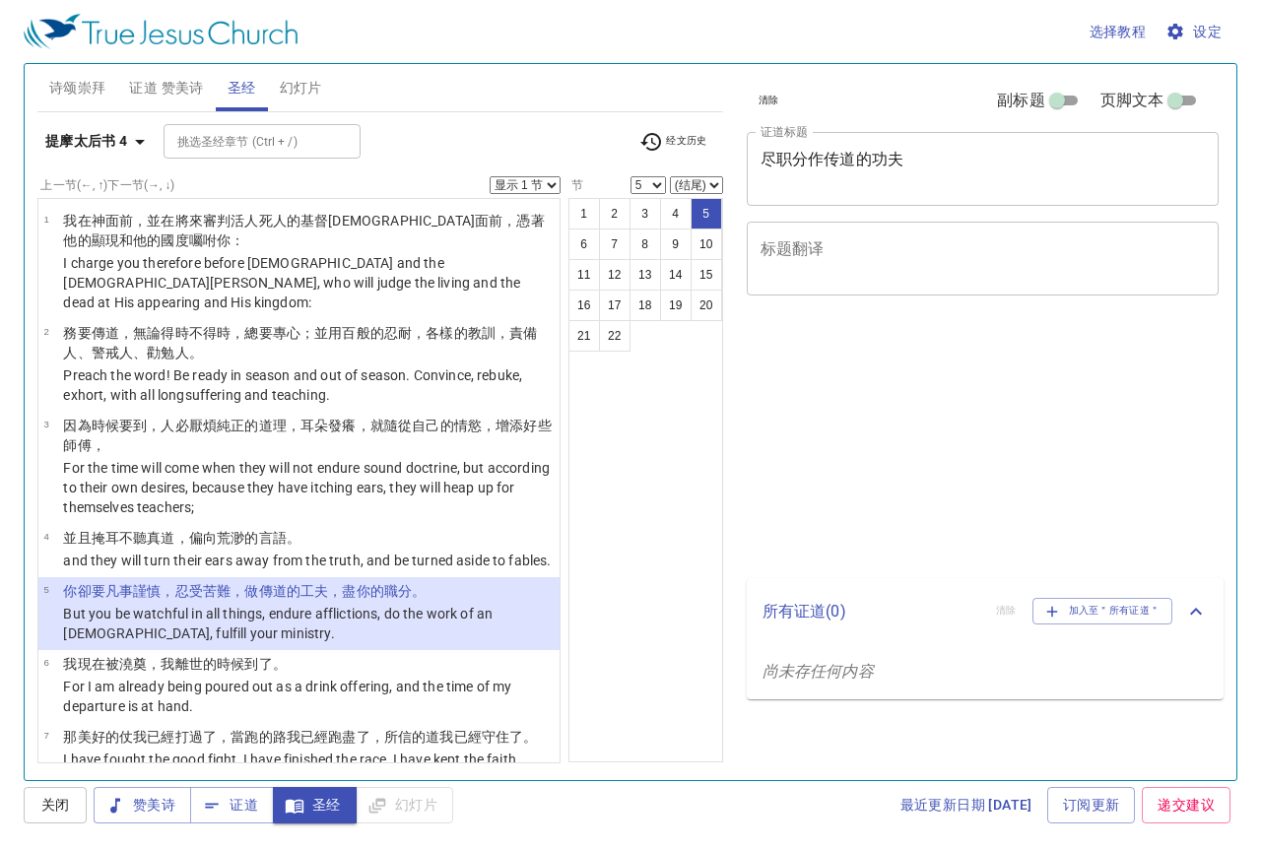
select select "5"
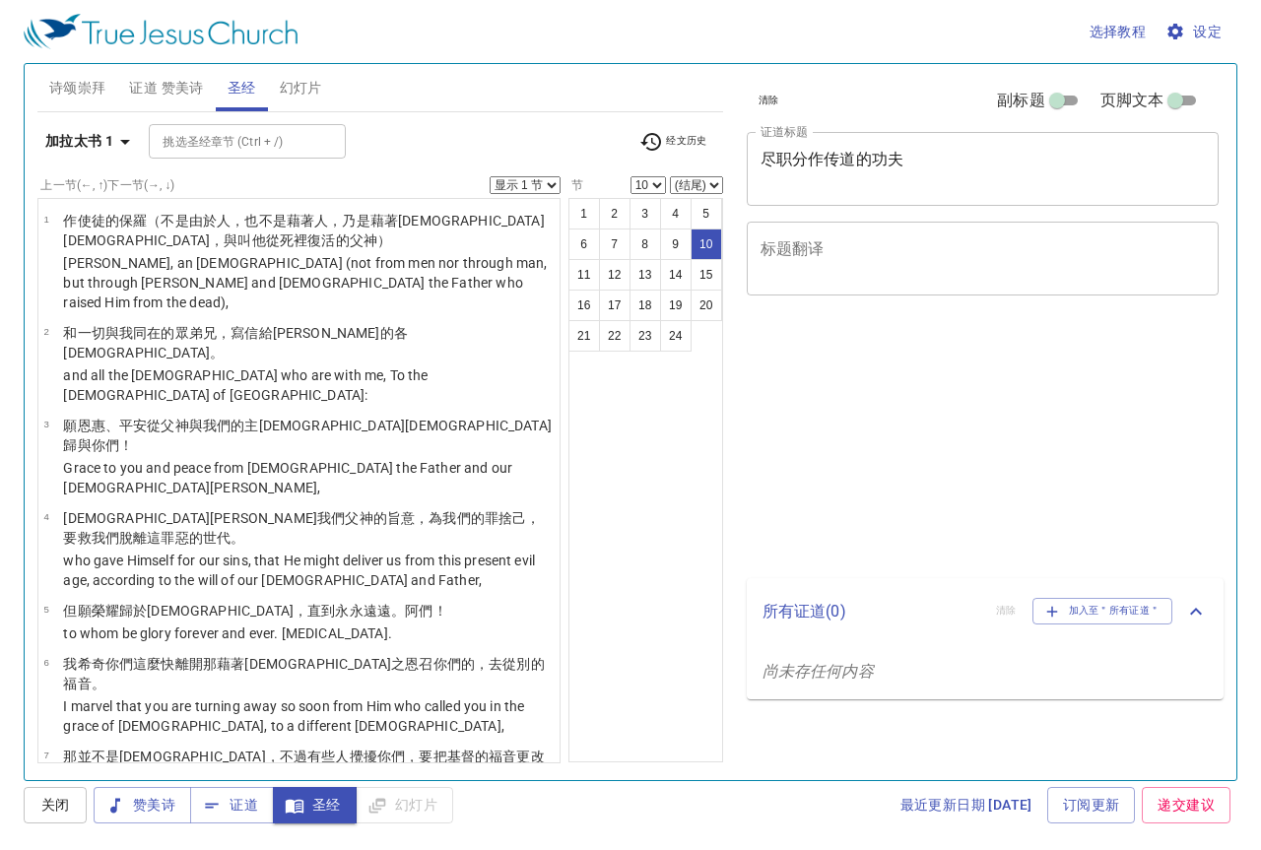
select select "10"
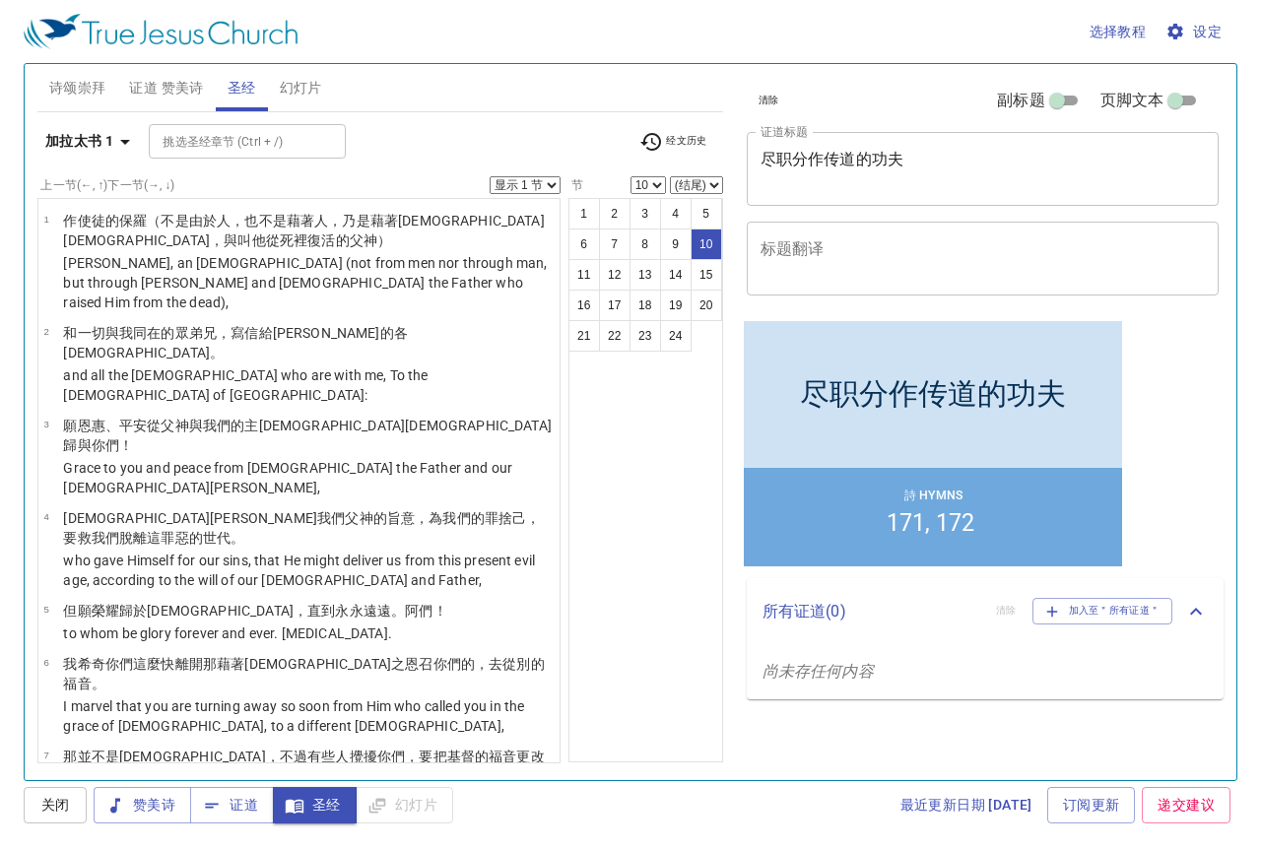
scroll to position [428, 0]
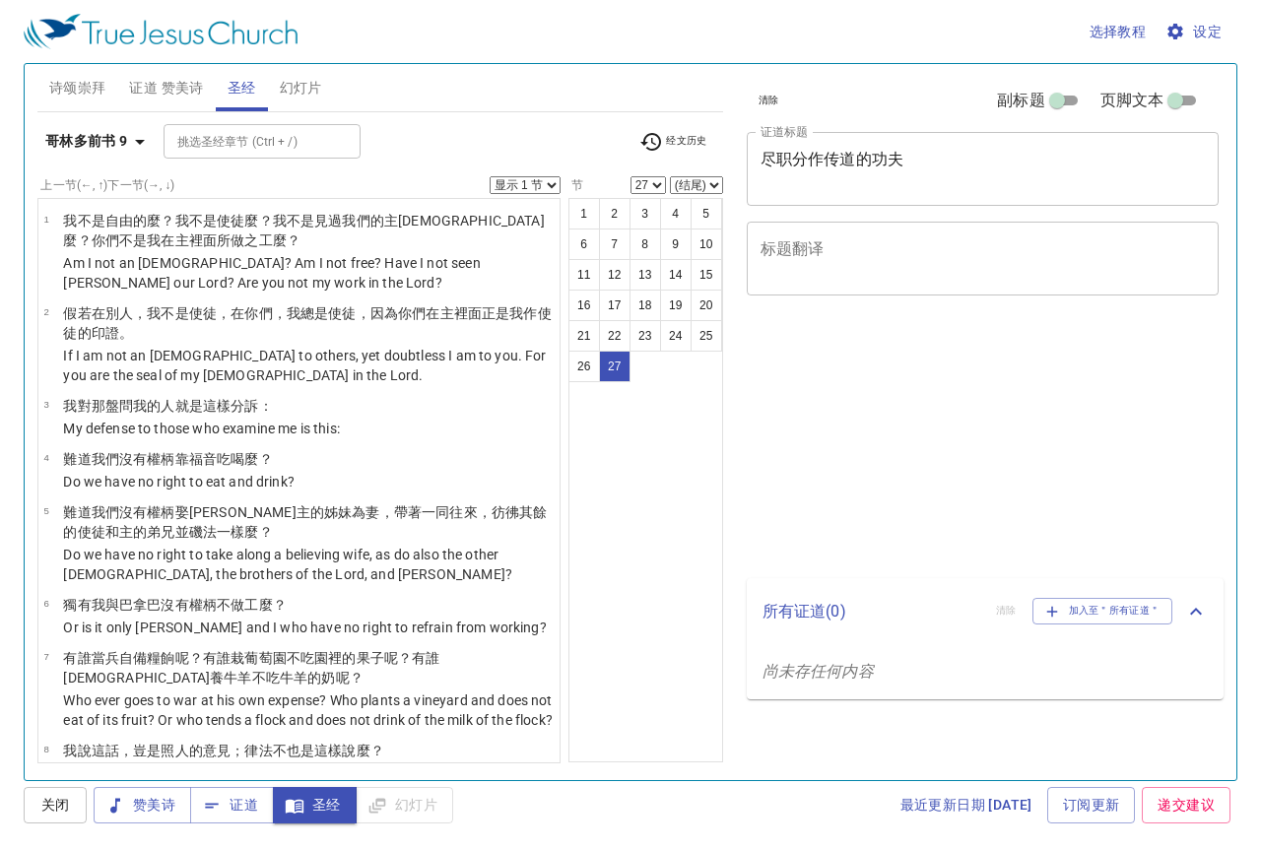
select select "27"
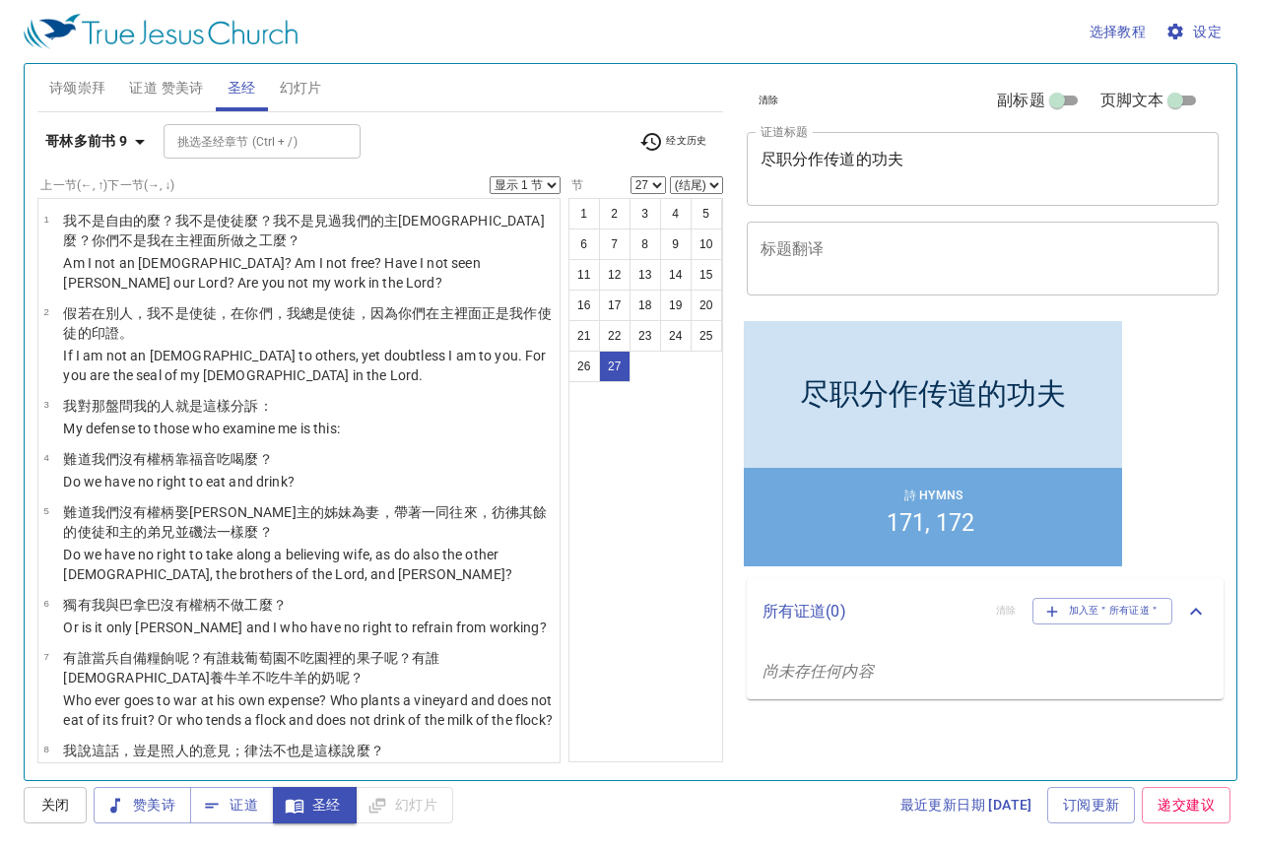
scroll to position [1796, 0]
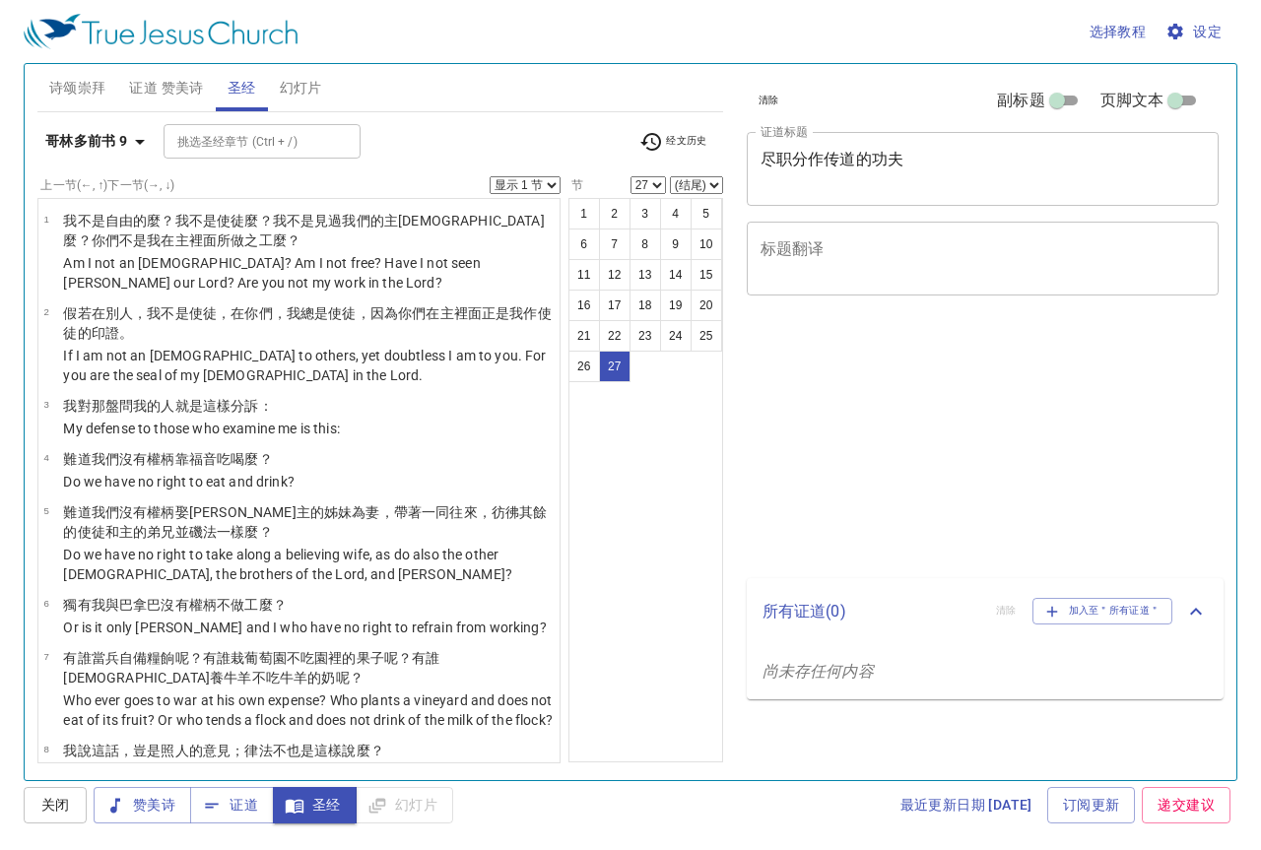
select select "27"
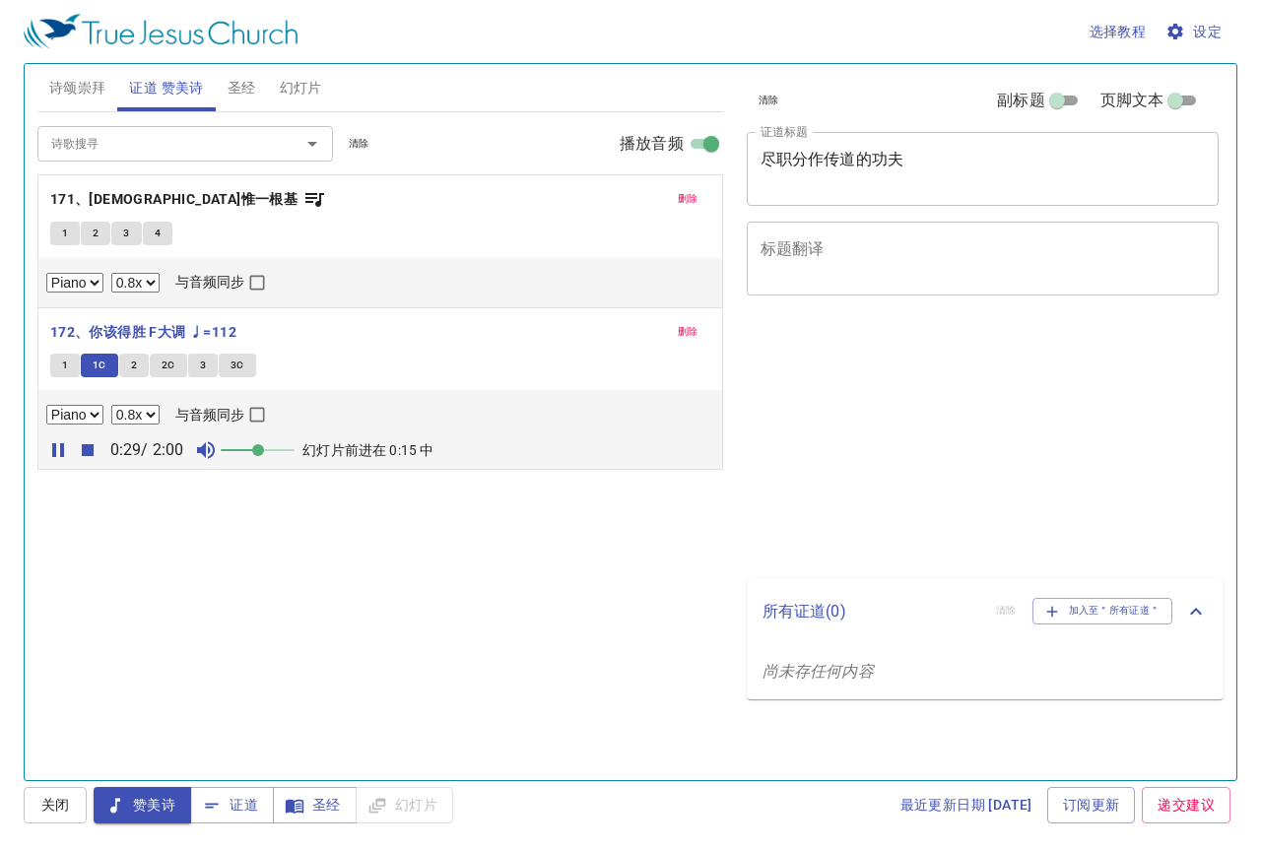
select select "0.8"
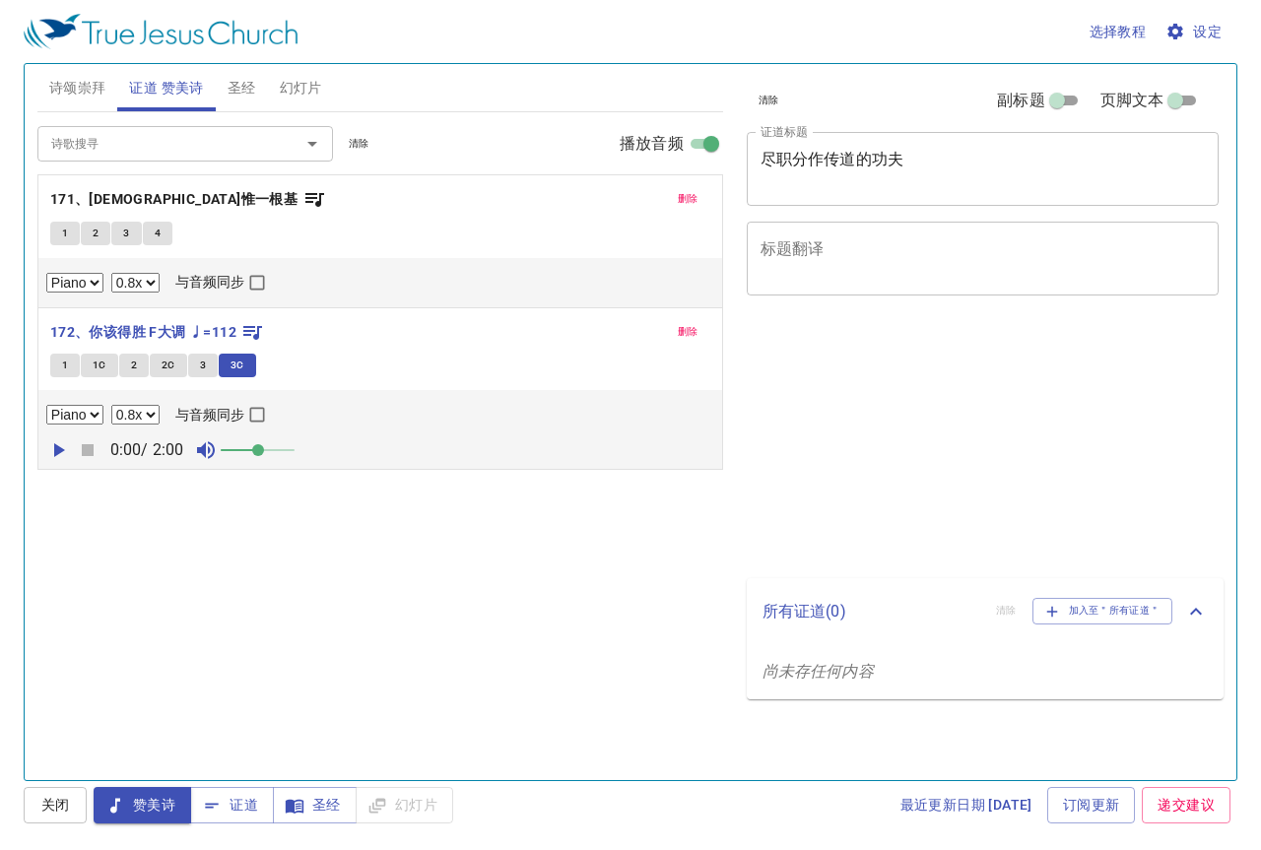
select select "0.8"
